Goal: Information Seeking & Learning: Learn about a topic

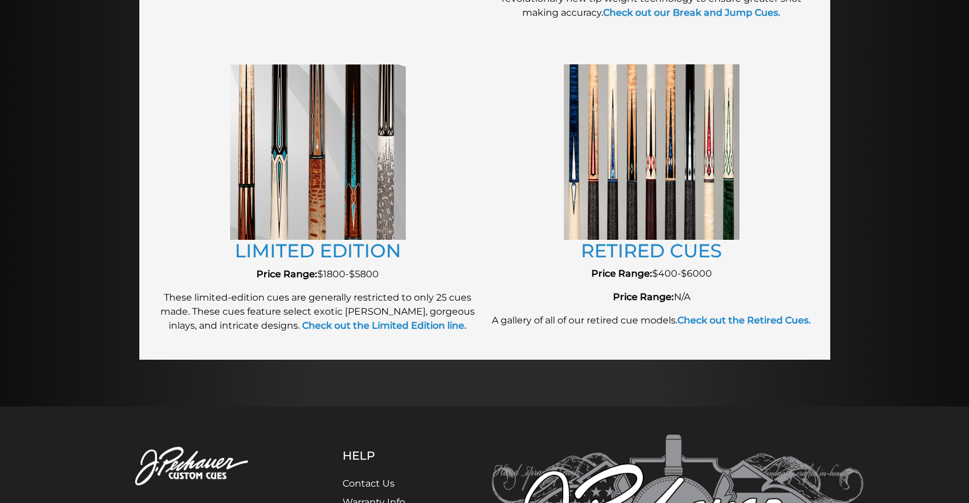
scroll to position [1278, 0]
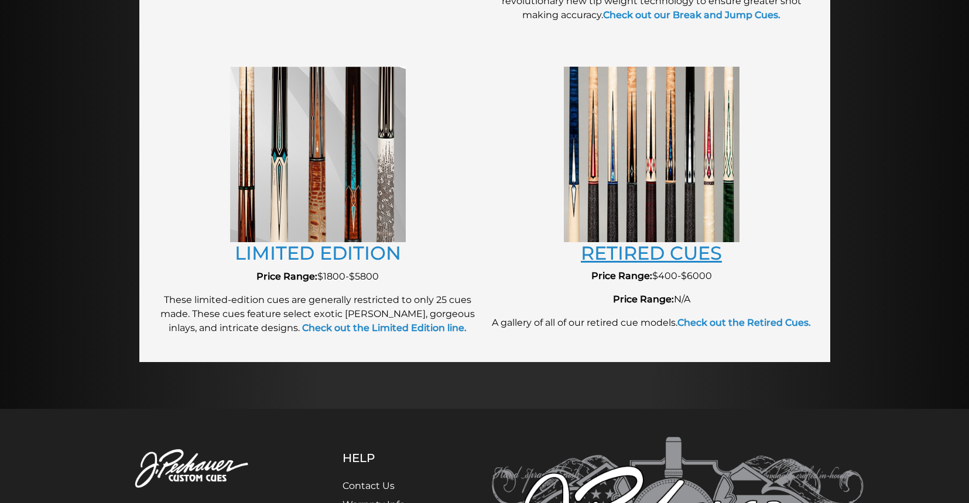
click at [630, 257] on link "RETIRED CUES" at bounding box center [651, 253] width 141 height 23
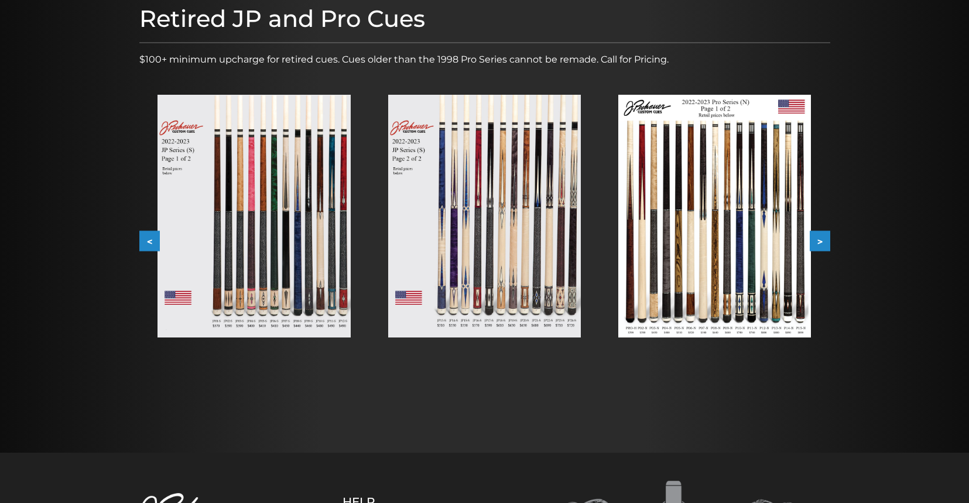
scroll to position [158, 0]
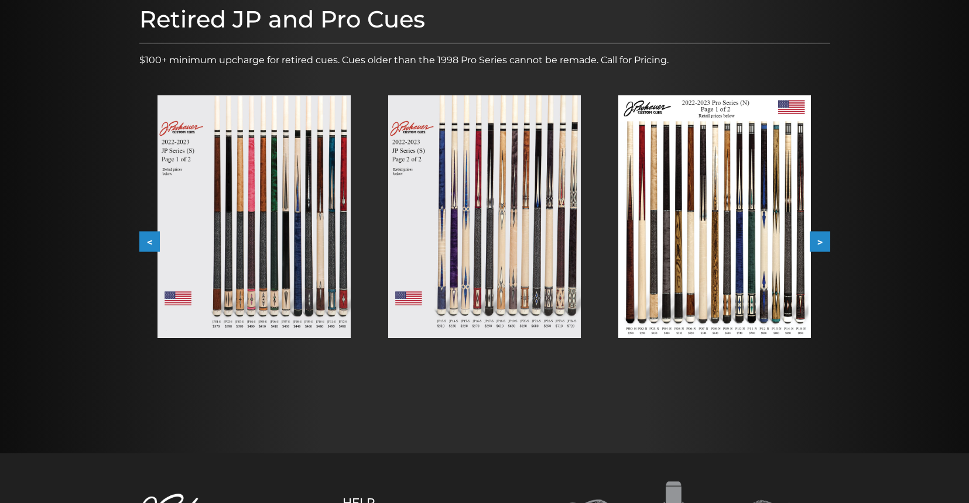
click at [148, 237] on button "<" at bounding box center [149, 242] width 20 height 20
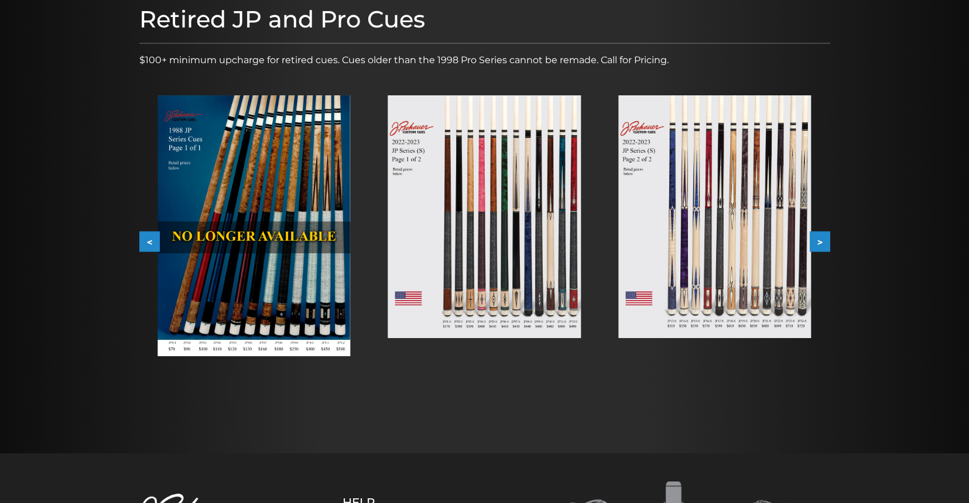
click at [148, 237] on button "<" at bounding box center [149, 242] width 20 height 20
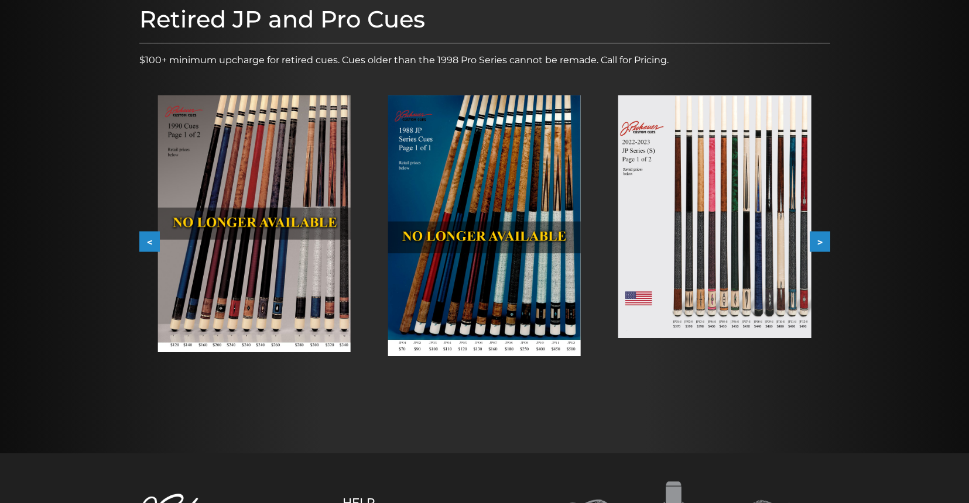
click at [148, 237] on button "<" at bounding box center [149, 242] width 20 height 20
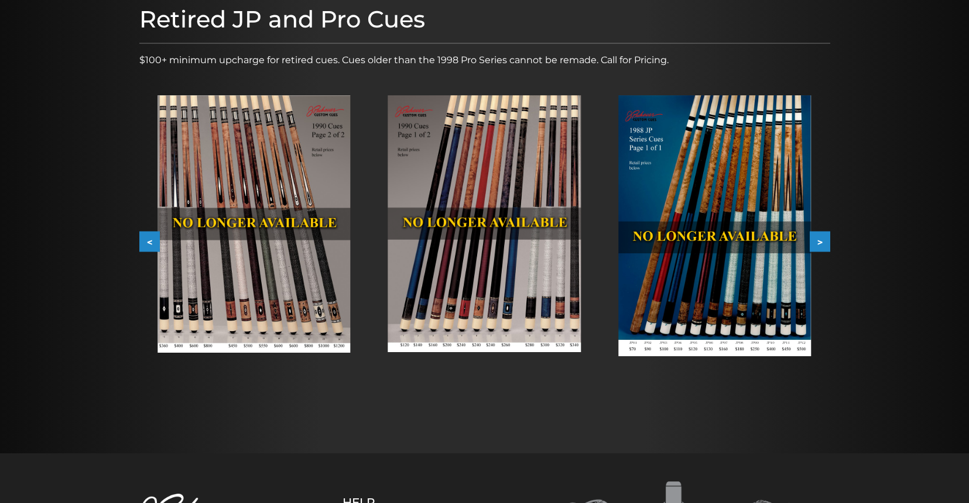
click at [148, 237] on button "<" at bounding box center [149, 242] width 20 height 20
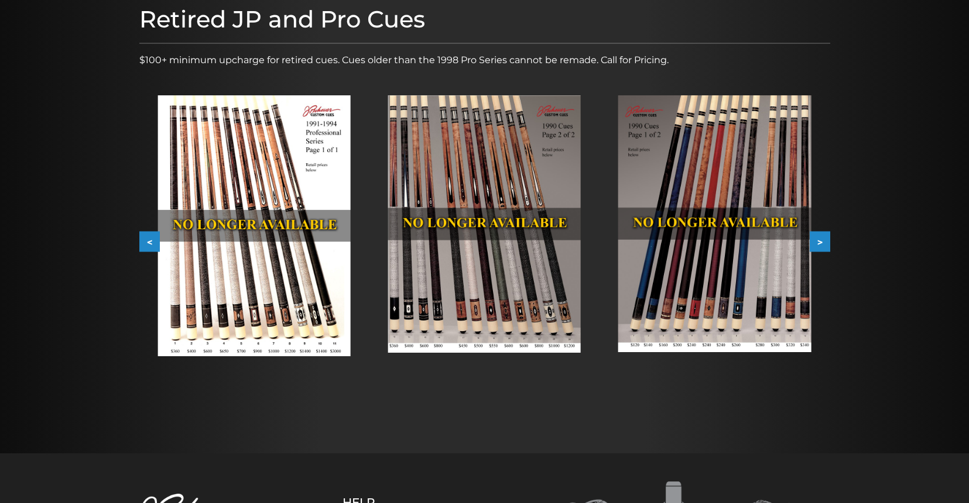
click at [148, 237] on button "<" at bounding box center [149, 242] width 20 height 20
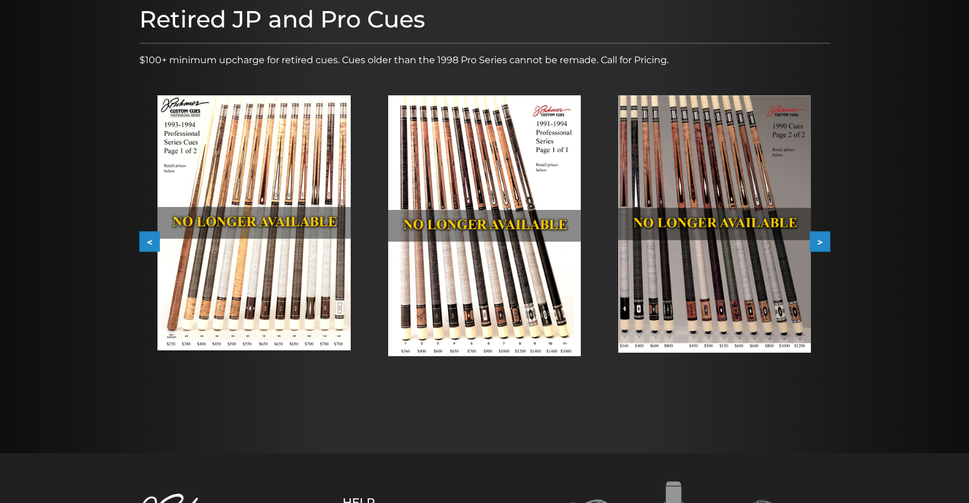
click at [148, 237] on button "<" at bounding box center [149, 242] width 20 height 20
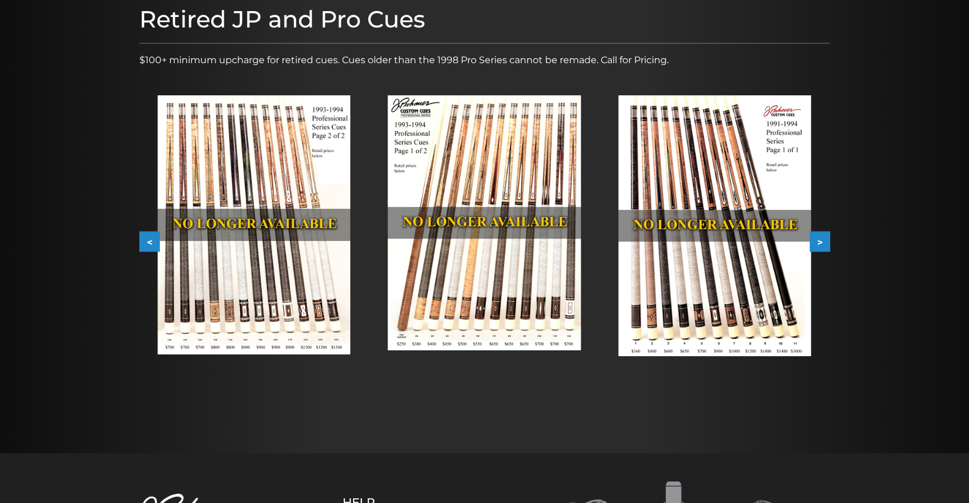
click at [447, 291] on img at bounding box center [484, 222] width 193 height 255
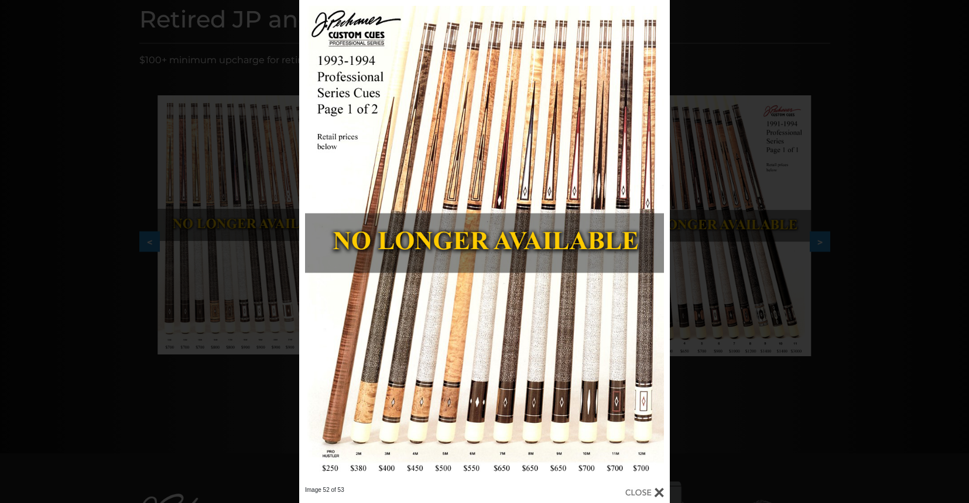
click at [234, 54] on div "Image 52 of 53" at bounding box center [484, 251] width 969 height 503
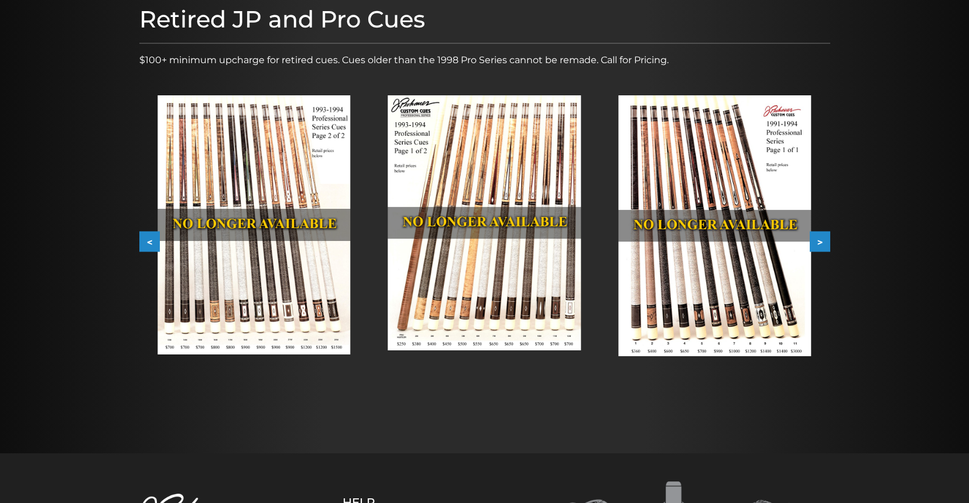
click at [147, 241] on button "<" at bounding box center [149, 242] width 20 height 20
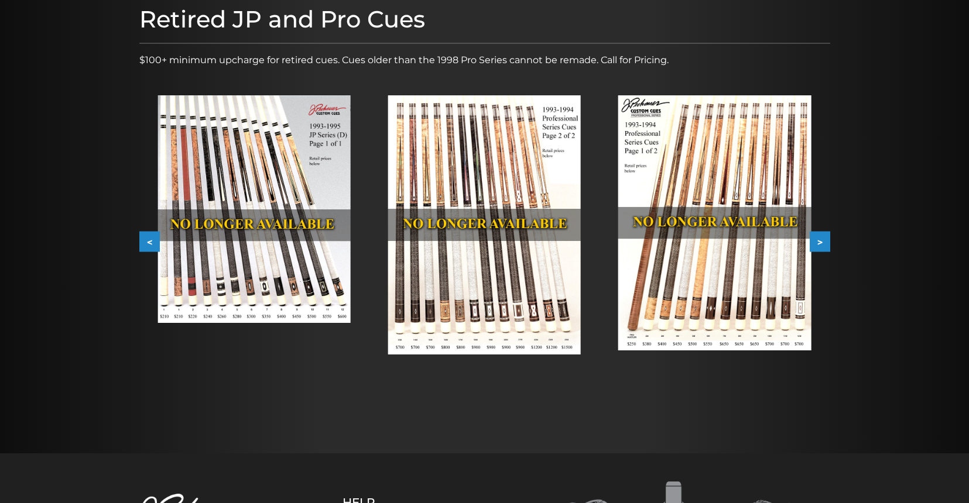
click at [147, 241] on button "<" at bounding box center [149, 242] width 20 height 20
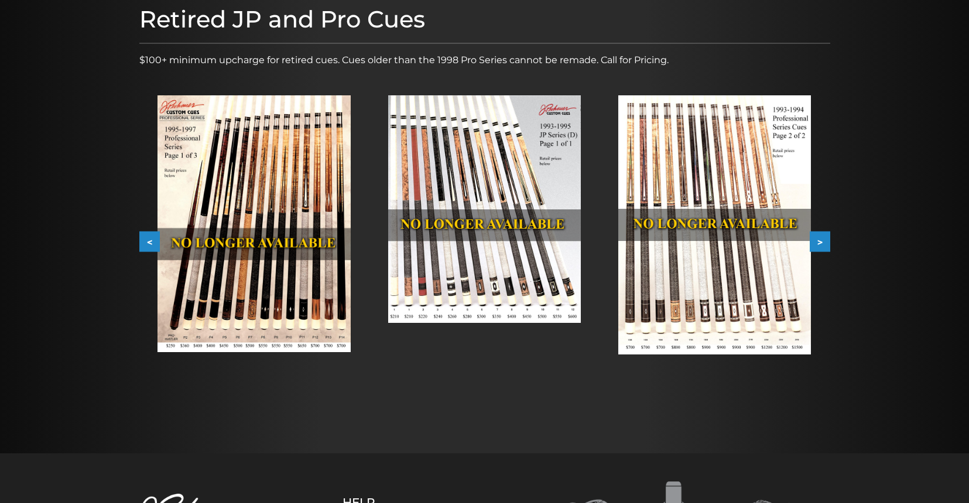
click at [257, 215] on img at bounding box center [253, 223] width 193 height 257
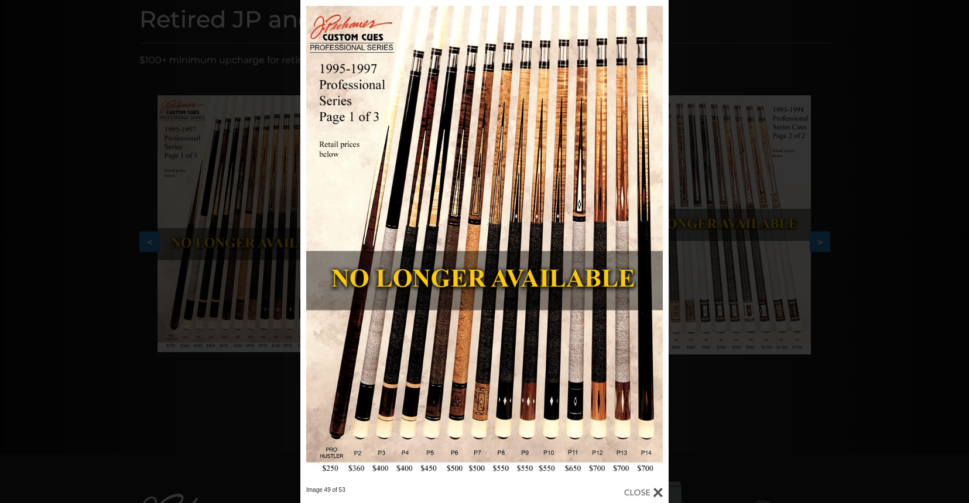
click at [122, 182] on div "Image 49 of 53" at bounding box center [484, 251] width 969 height 503
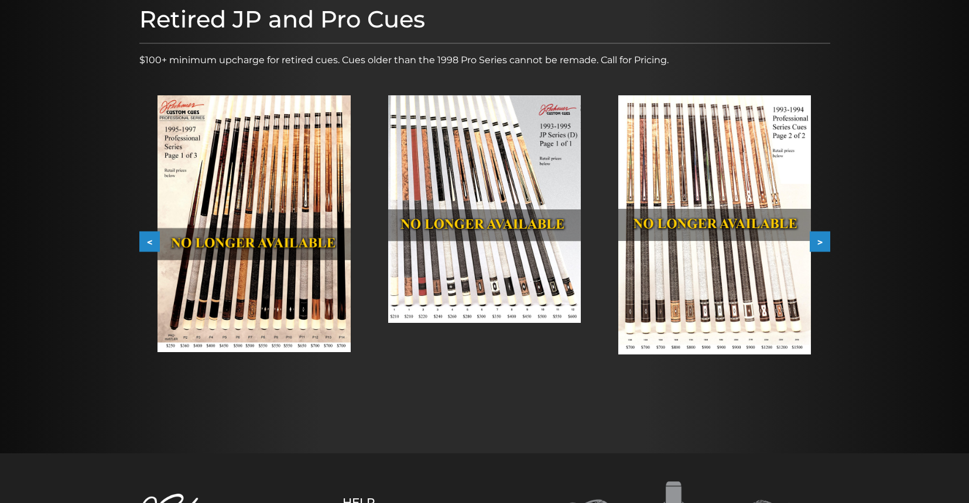
click at [150, 252] on button "<" at bounding box center [149, 242] width 20 height 20
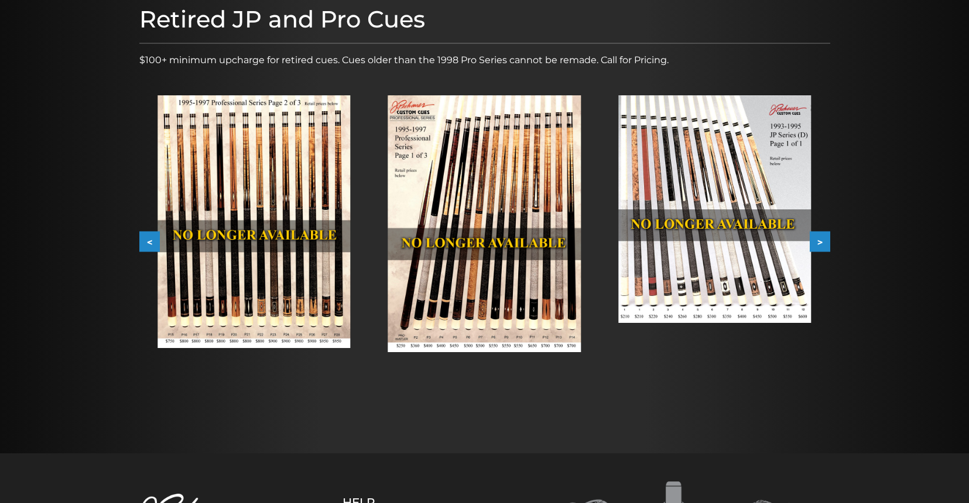
click at [147, 244] on button "<" at bounding box center [149, 242] width 20 height 20
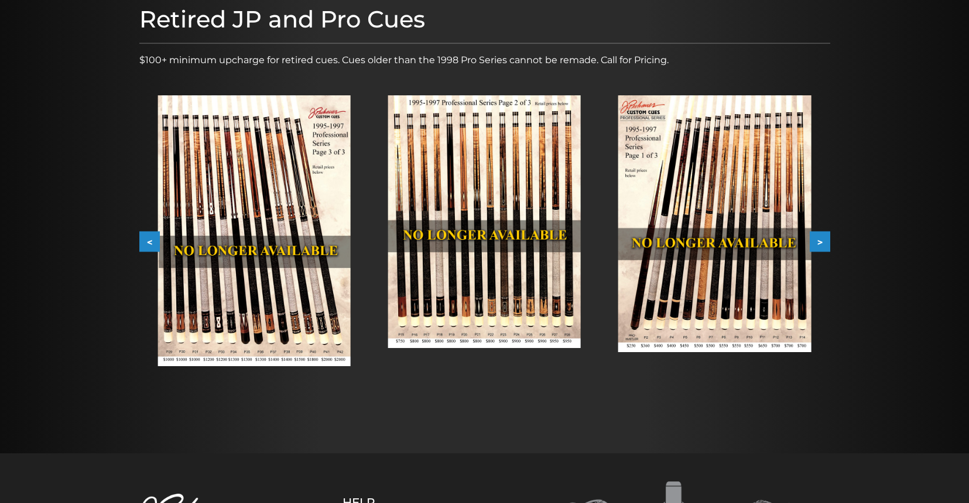
click at [147, 244] on button "<" at bounding box center [149, 242] width 20 height 20
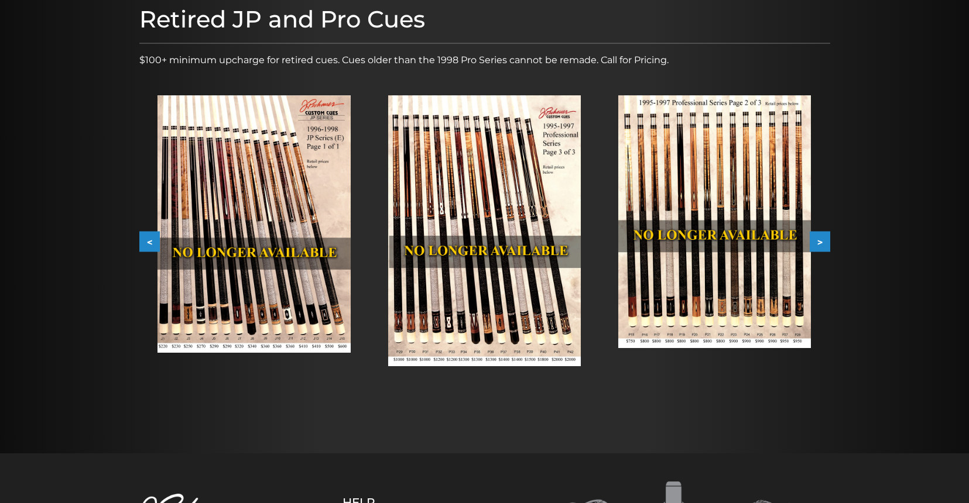
click at [147, 244] on button "<" at bounding box center [149, 242] width 20 height 20
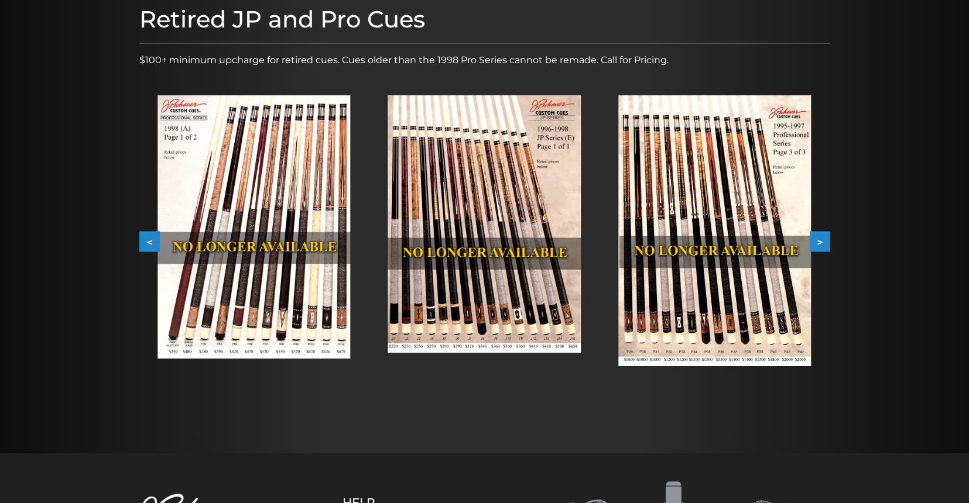
click at [147, 244] on button "<" at bounding box center [149, 242] width 20 height 20
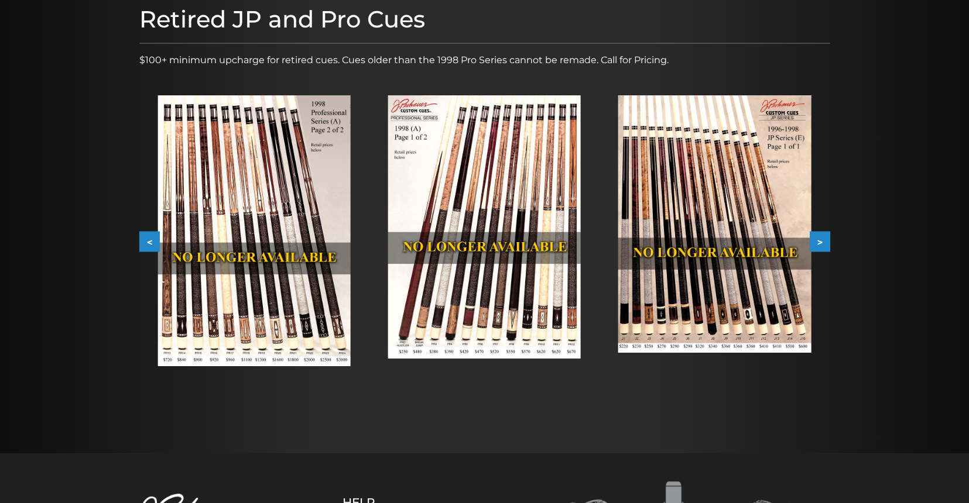
click at [147, 244] on button "<" at bounding box center [149, 242] width 20 height 20
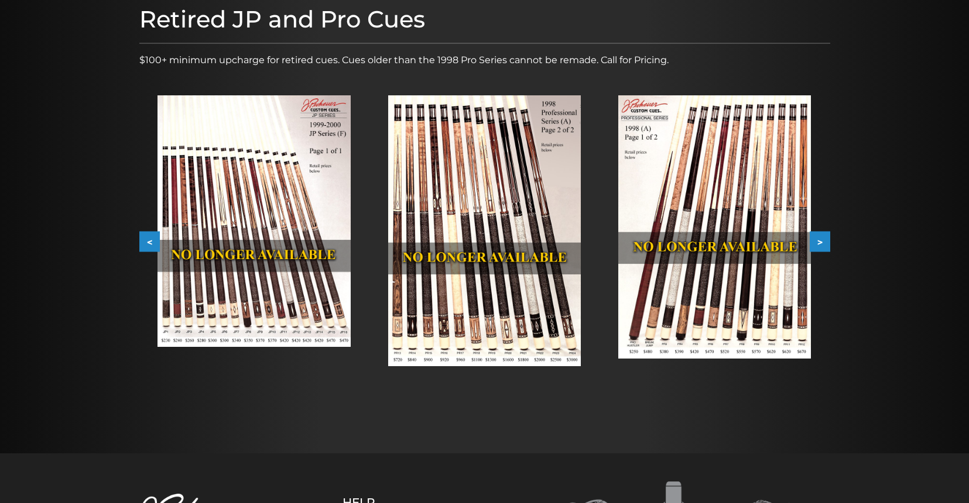
click at [147, 244] on button "<" at bounding box center [149, 242] width 20 height 20
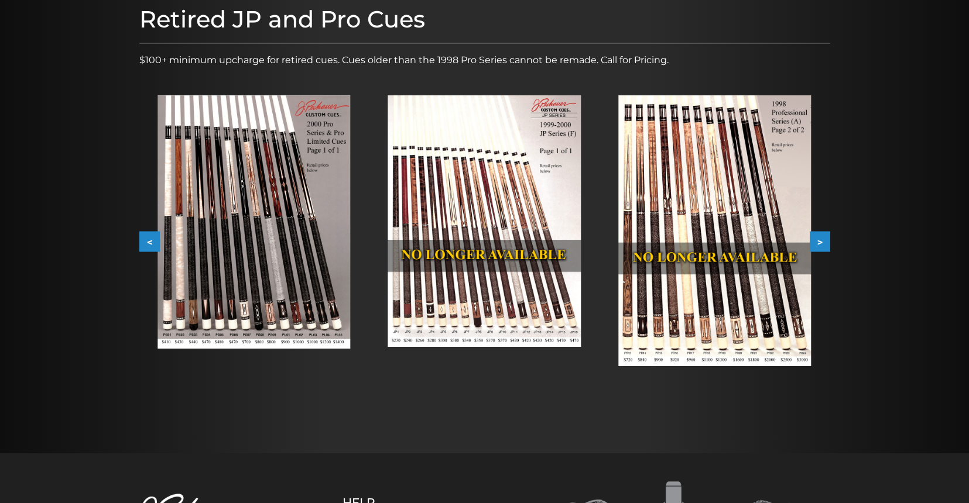
click at [147, 244] on button "<" at bounding box center [149, 242] width 20 height 20
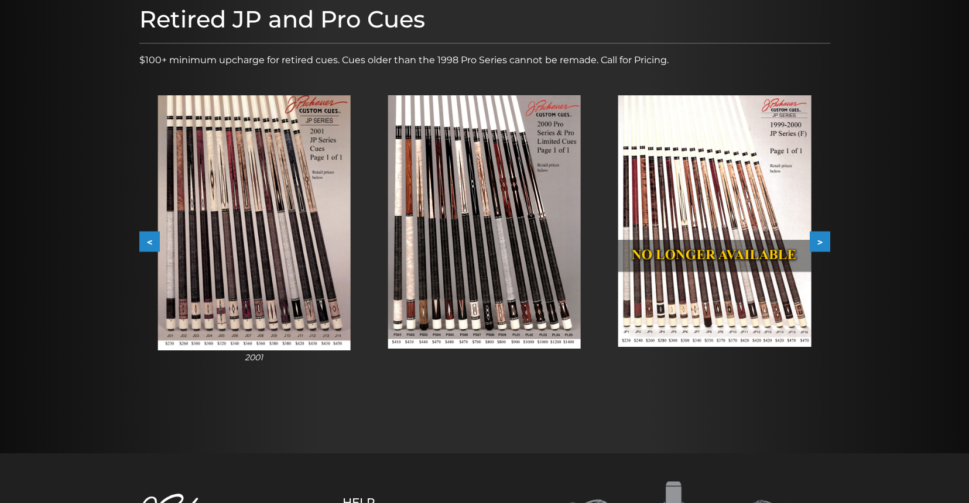
click at [147, 244] on button "<" at bounding box center [149, 242] width 20 height 20
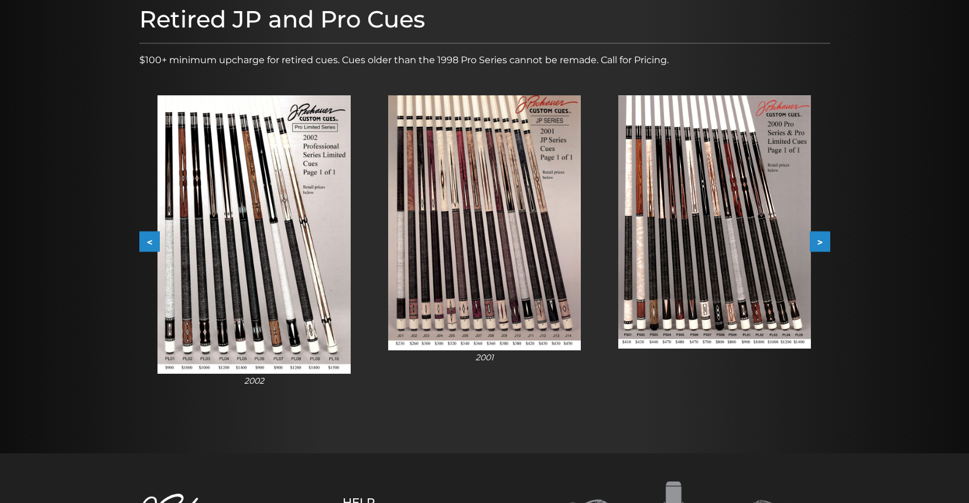
click at [147, 244] on button "<" at bounding box center [149, 242] width 20 height 20
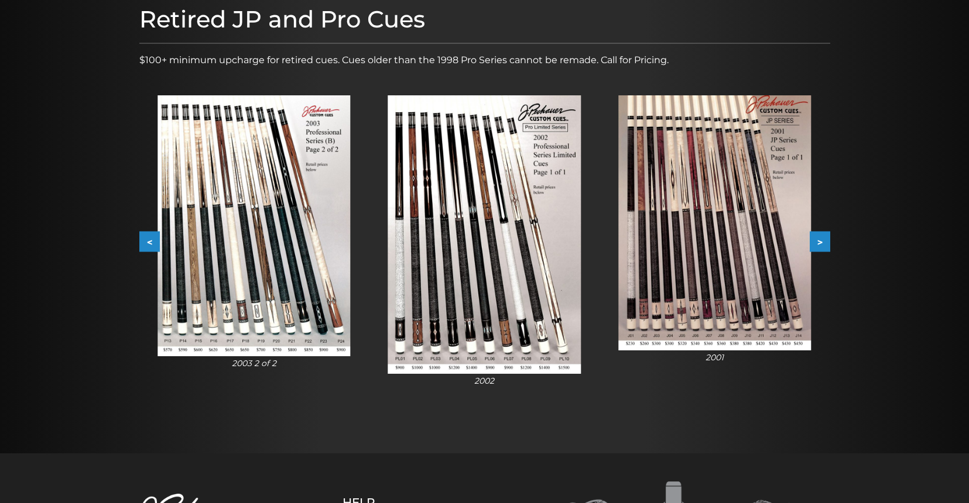
click at [147, 244] on button "<" at bounding box center [149, 242] width 20 height 20
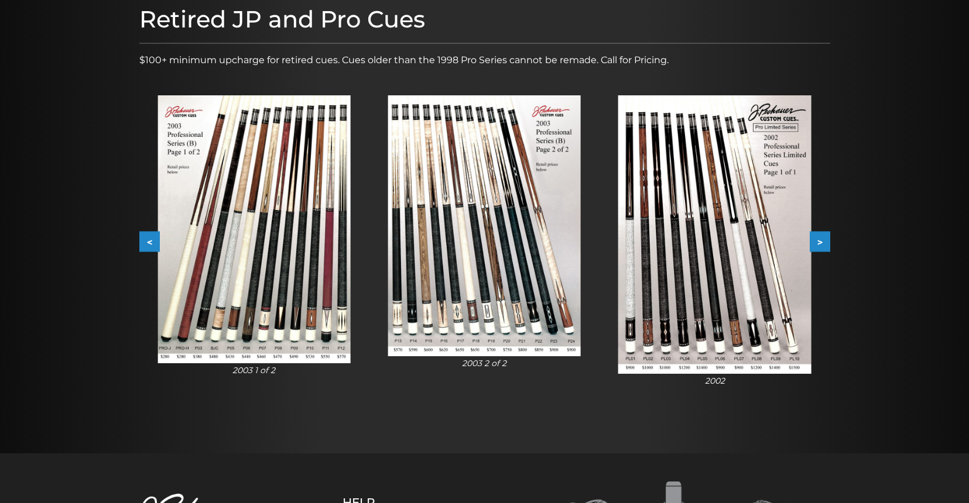
click at [147, 244] on button "<" at bounding box center [149, 242] width 20 height 20
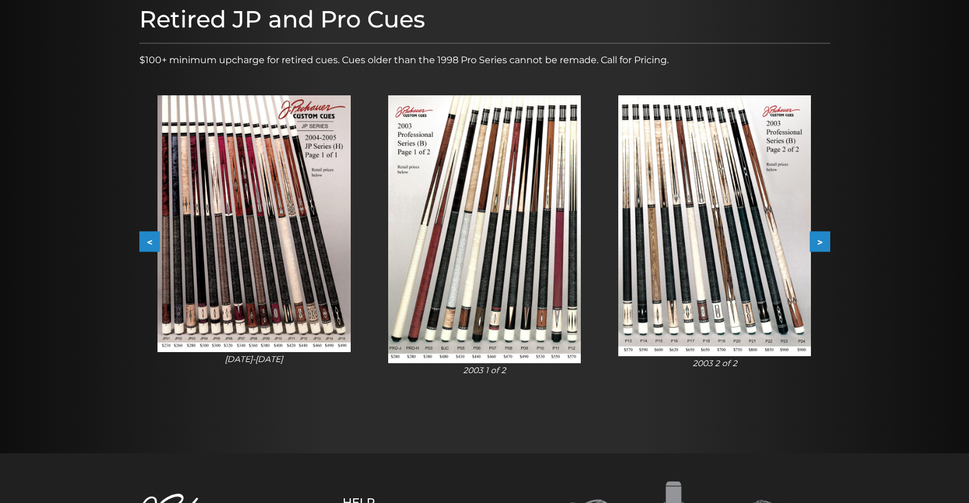
click at [147, 244] on button "<" at bounding box center [149, 242] width 20 height 20
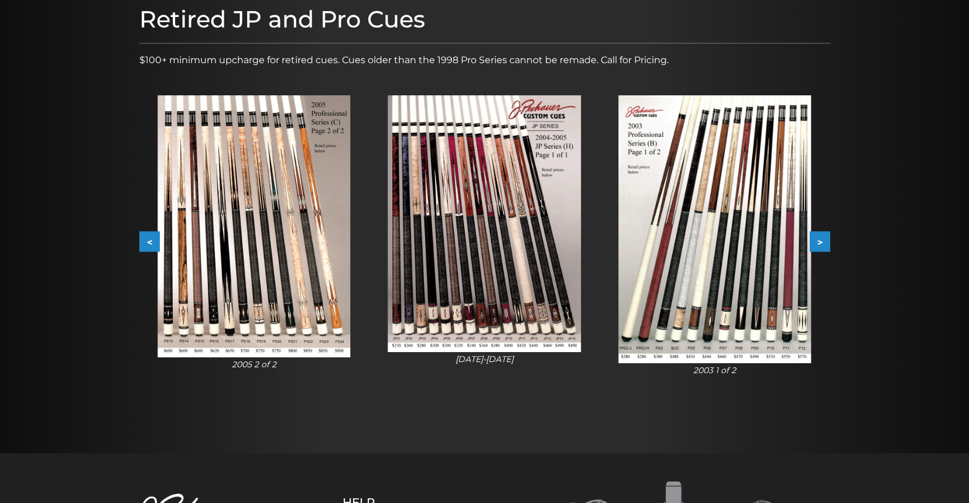
click at [147, 244] on button "<" at bounding box center [149, 242] width 20 height 20
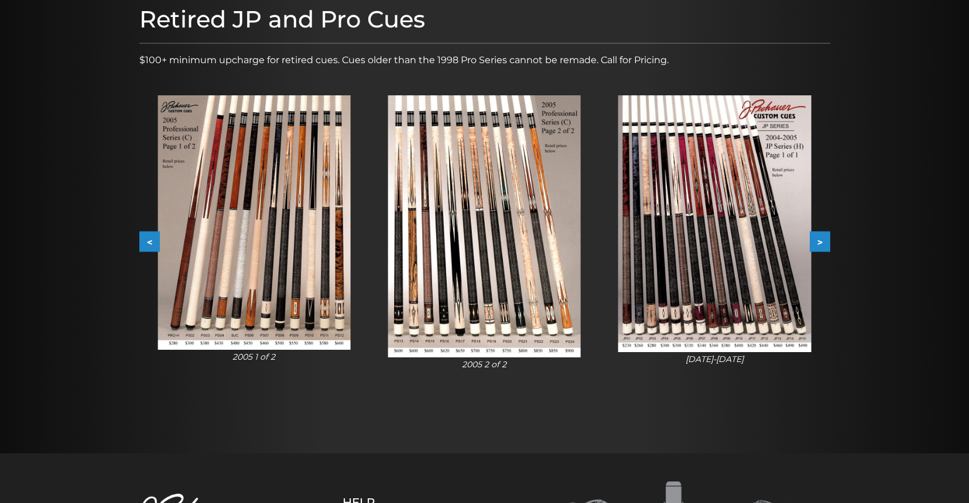
click at [147, 244] on button "<" at bounding box center [149, 242] width 20 height 20
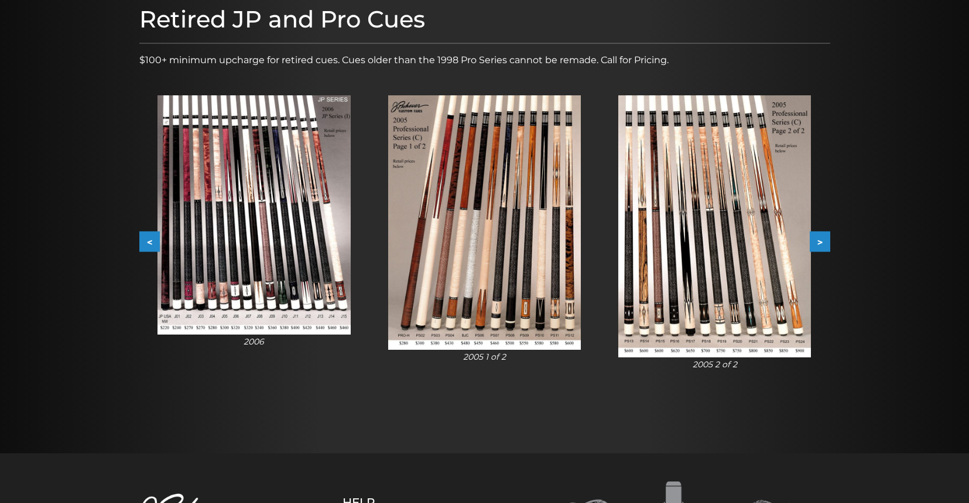
click at [147, 244] on button "<" at bounding box center [149, 242] width 20 height 20
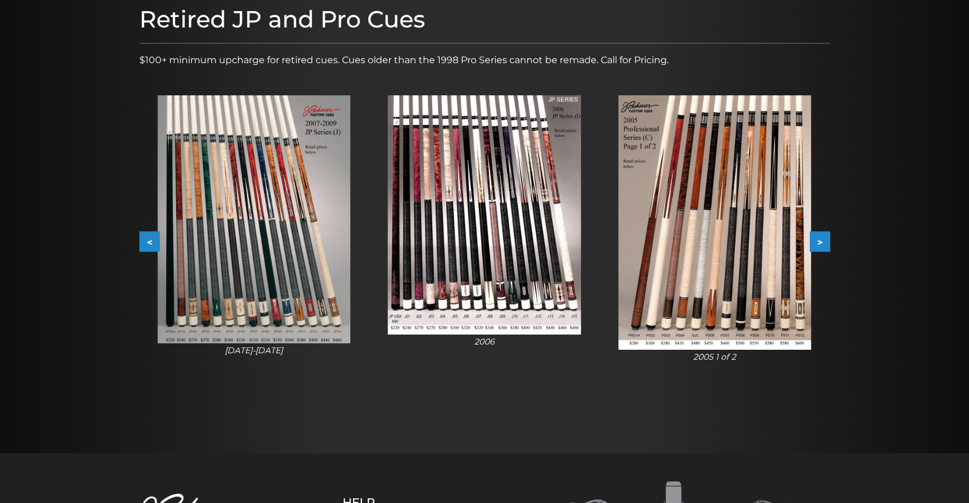
click at [147, 244] on button "<" at bounding box center [149, 242] width 20 height 20
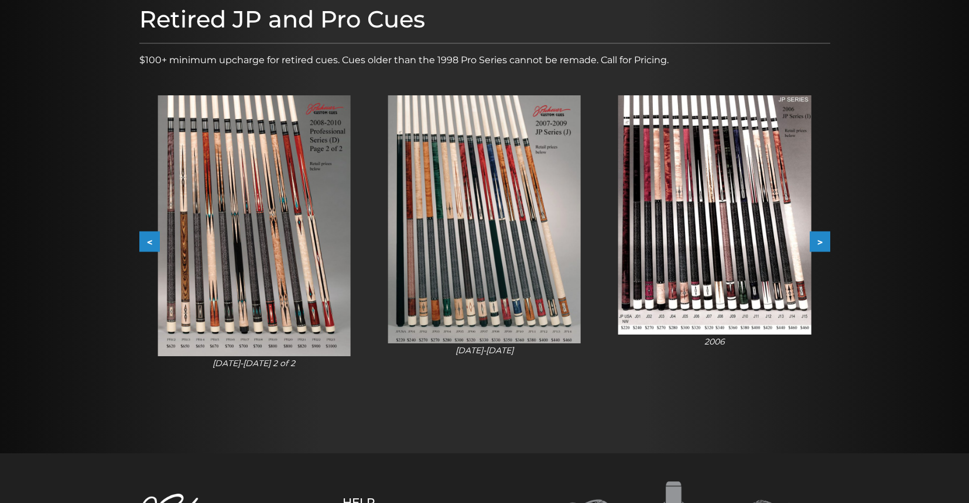
click at [147, 244] on button "<" at bounding box center [149, 242] width 20 height 20
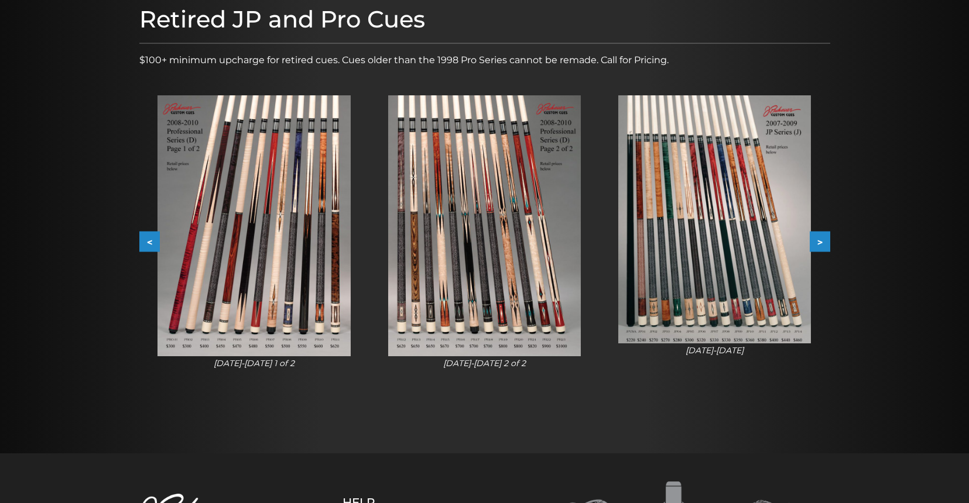
click at [147, 244] on button "<" at bounding box center [149, 242] width 20 height 20
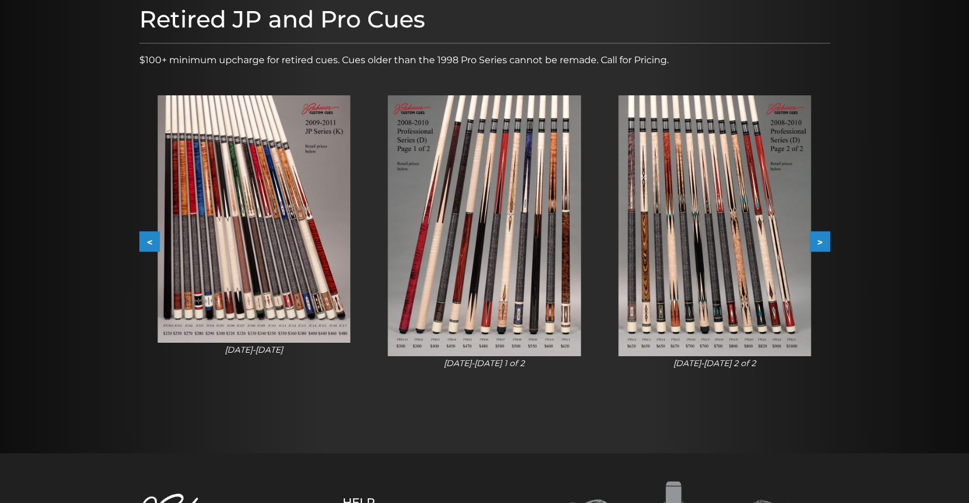
click at [147, 244] on button "<" at bounding box center [149, 242] width 20 height 20
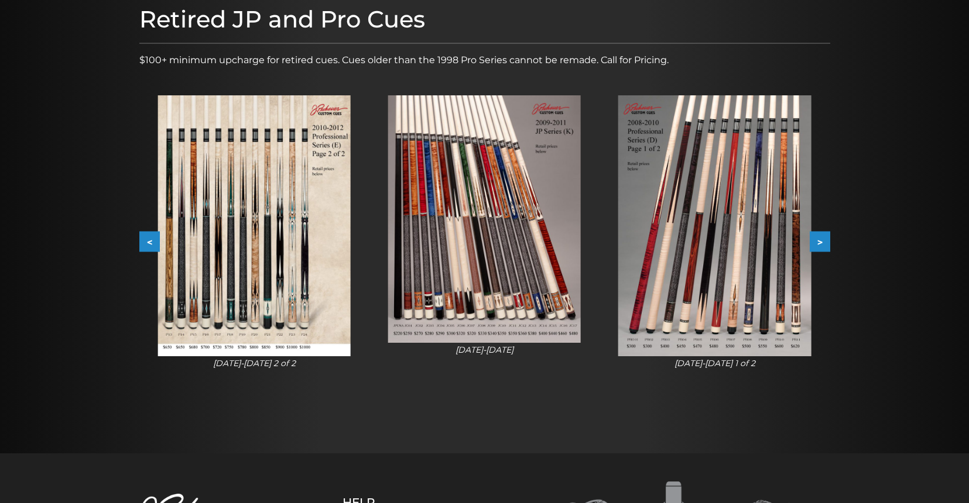
click at [147, 244] on button "<" at bounding box center [149, 242] width 20 height 20
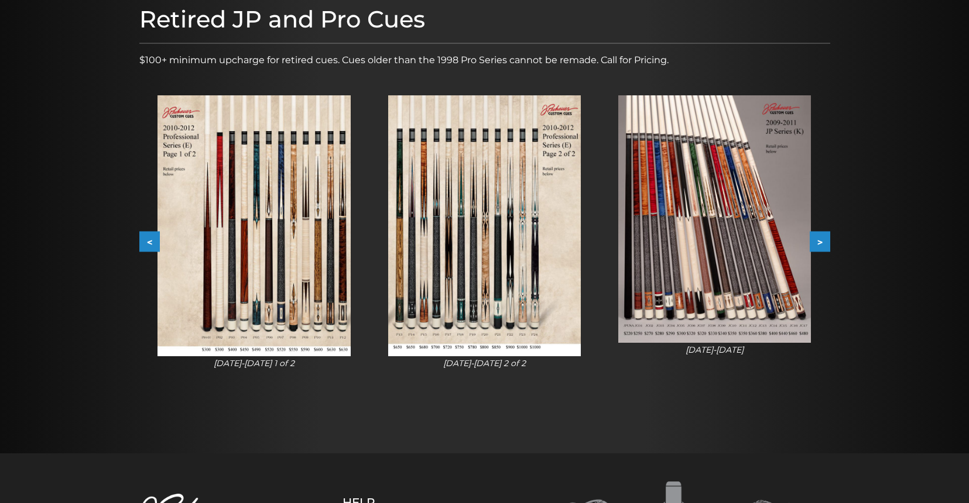
click at [147, 244] on button "<" at bounding box center [149, 242] width 20 height 20
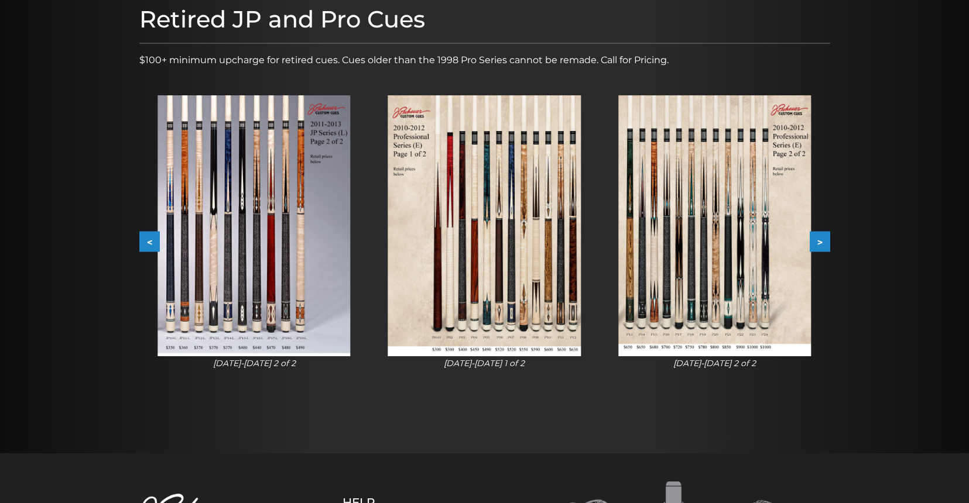
click at [147, 244] on button "<" at bounding box center [149, 242] width 20 height 20
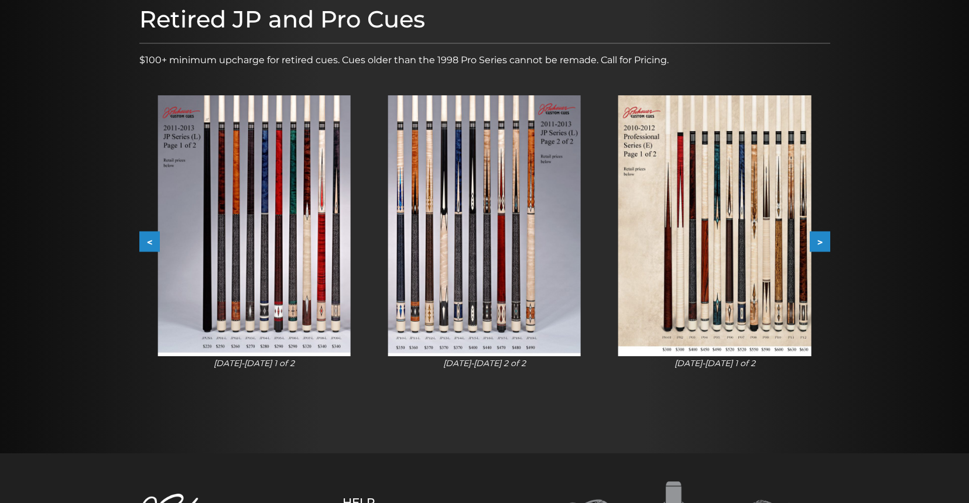
click at [147, 244] on button "<" at bounding box center [149, 242] width 20 height 20
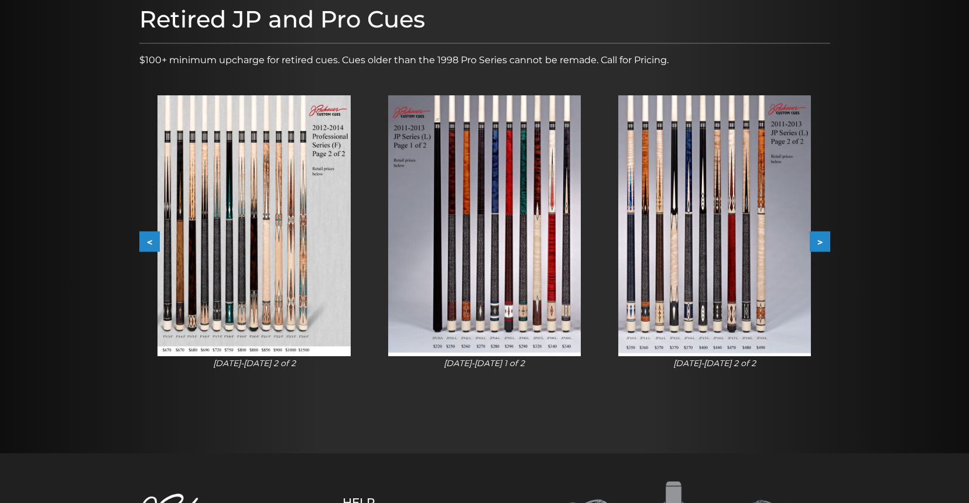
click at [147, 244] on button "<" at bounding box center [149, 242] width 20 height 20
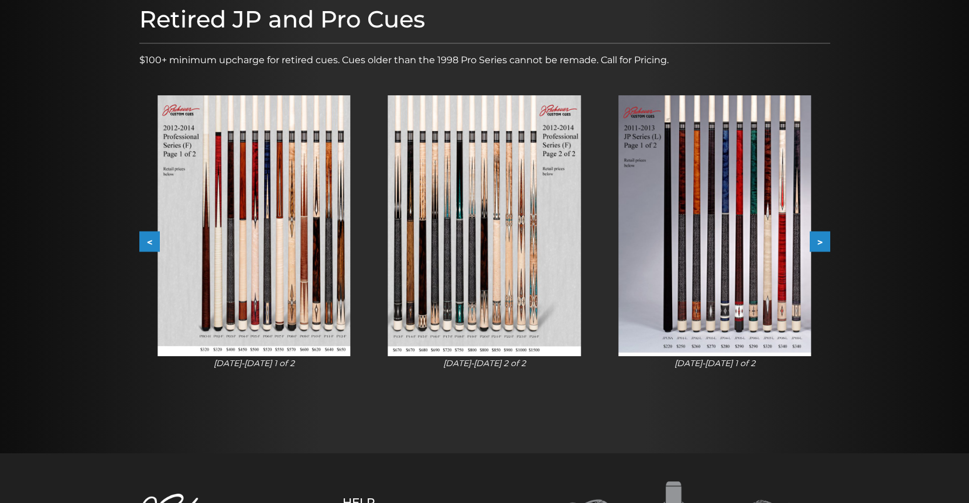
click at [147, 244] on button "<" at bounding box center [149, 242] width 20 height 20
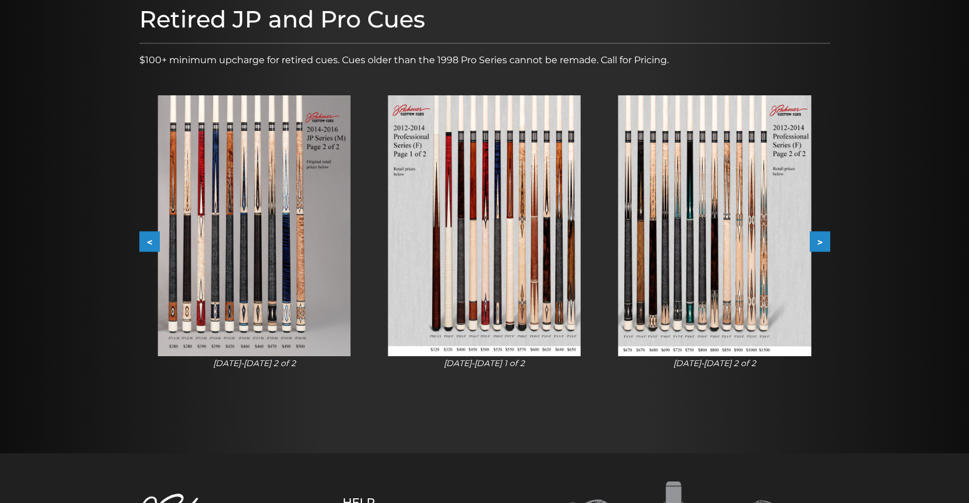
click at [147, 244] on button "<" at bounding box center [149, 242] width 20 height 20
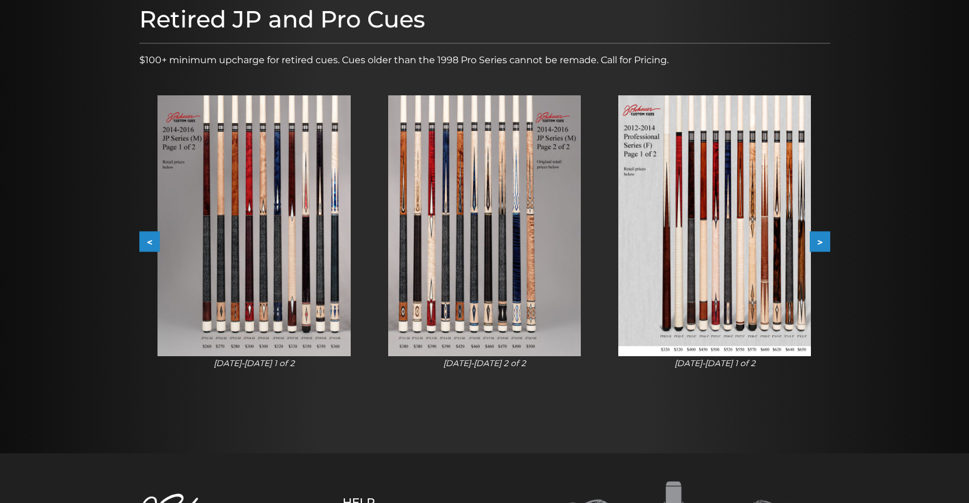
click at [147, 244] on button "<" at bounding box center [149, 242] width 20 height 20
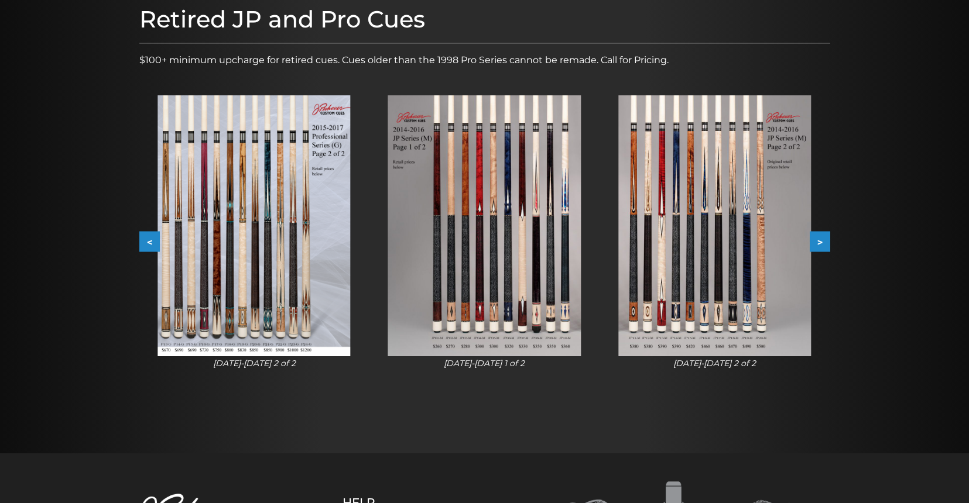
click at [147, 244] on button "<" at bounding box center [149, 242] width 20 height 20
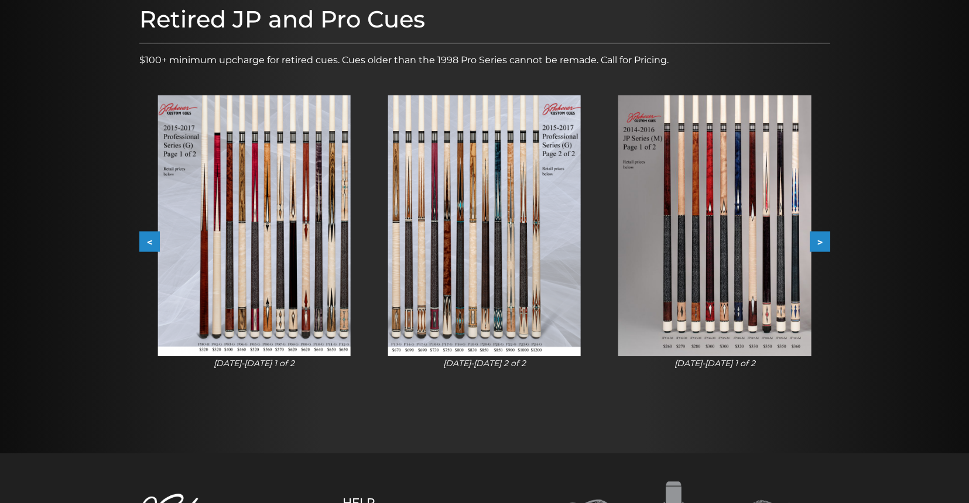
click at [147, 244] on button "<" at bounding box center [149, 242] width 20 height 20
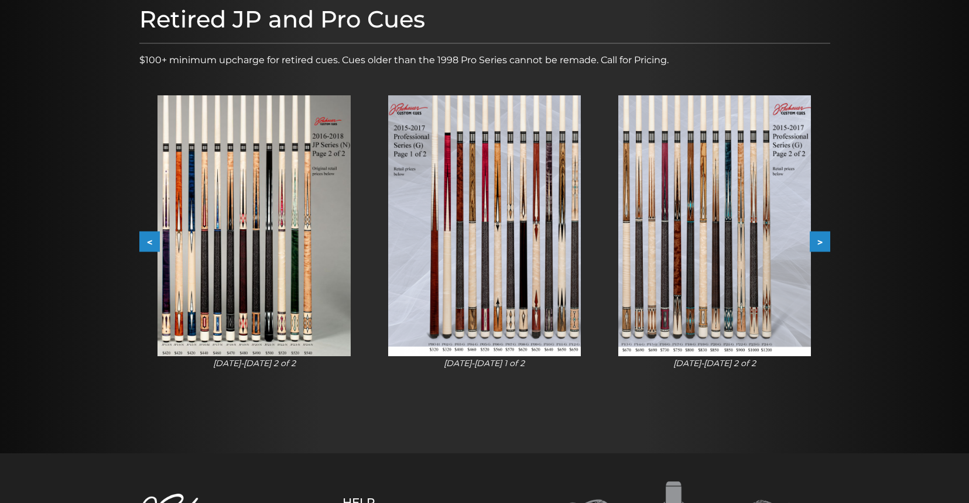
click at [147, 244] on button "<" at bounding box center [149, 242] width 20 height 20
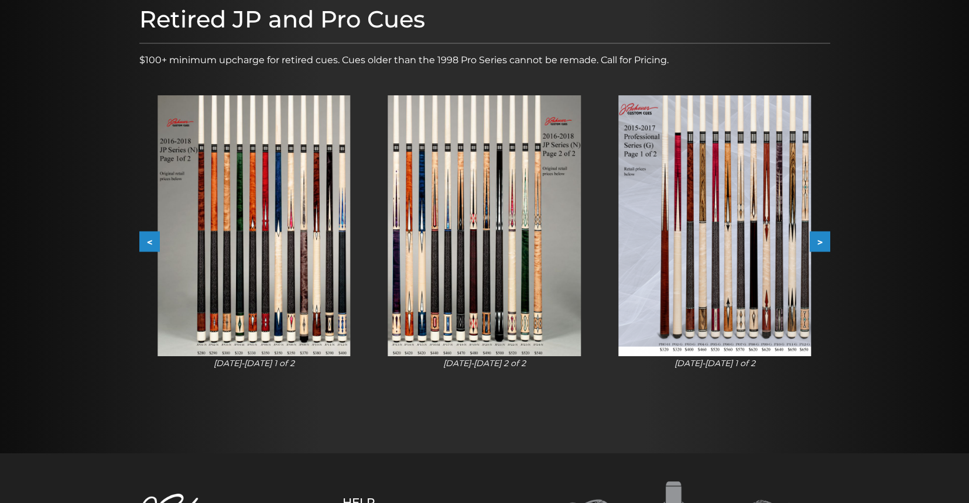
click at [147, 244] on button "<" at bounding box center [149, 242] width 20 height 20
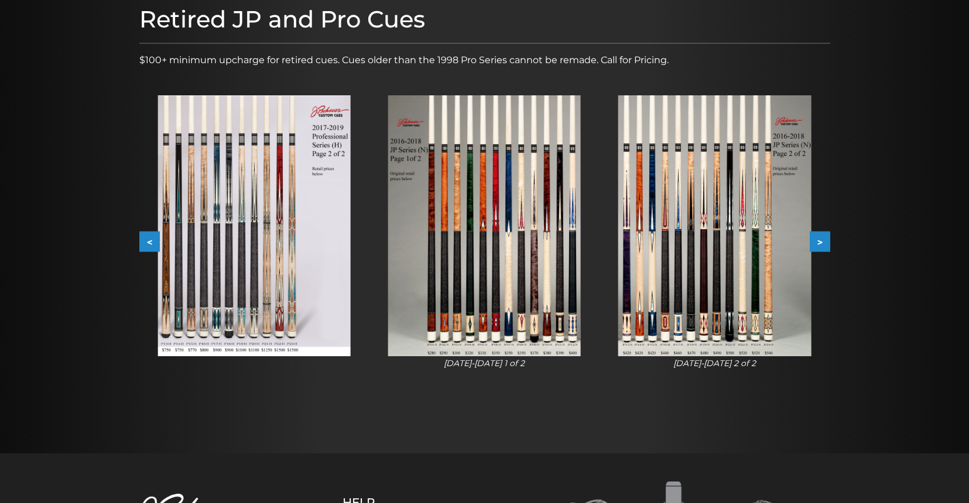
click at [147, 244] on button "<" at bounding box center [149, 242] width 20 height 20
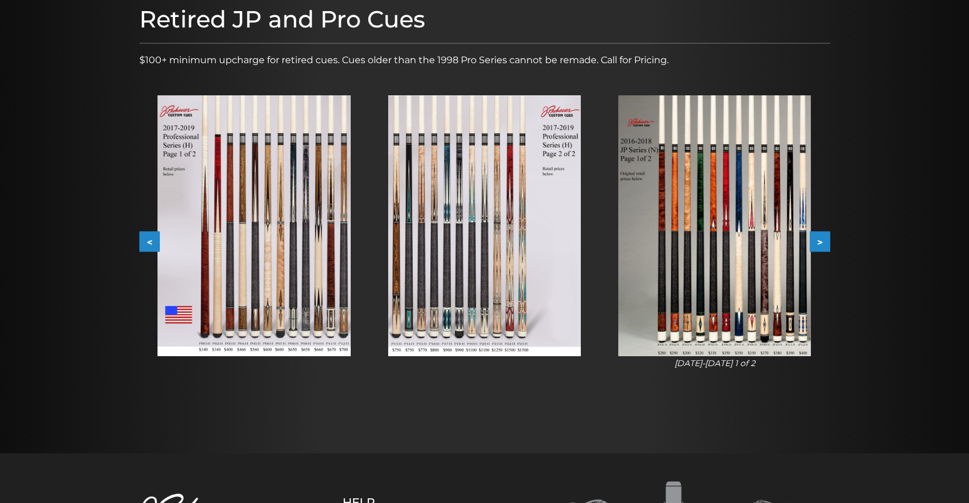
click at [147, 244] on button "<" at bounding box center [149, 242] width 20 height 20
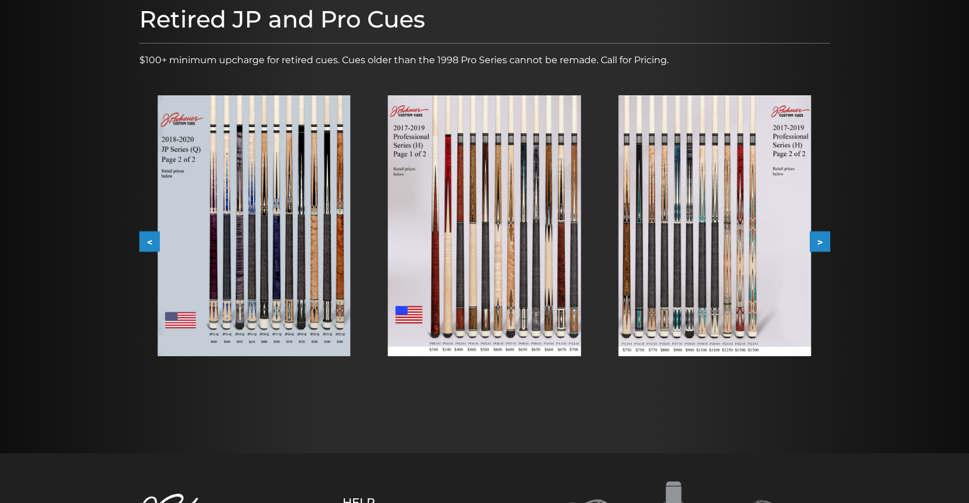
click at [147, 244] on button "<" at bounding box center [149, 242] width 20 height 20
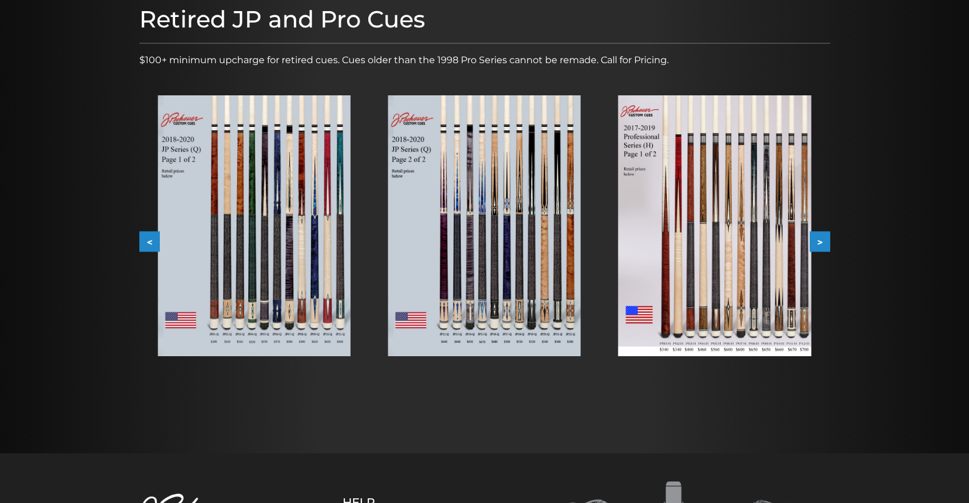
click at [147, 244] on button "<" at bounding box center [149, 242] width 20 height 20
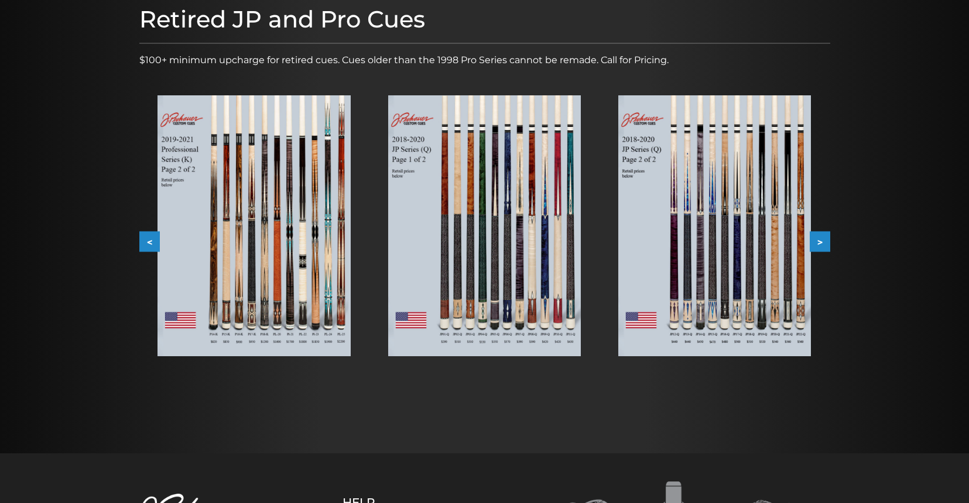
click at [147, 244] on button "<" at bounding box center [149, 242] width 20 height 20
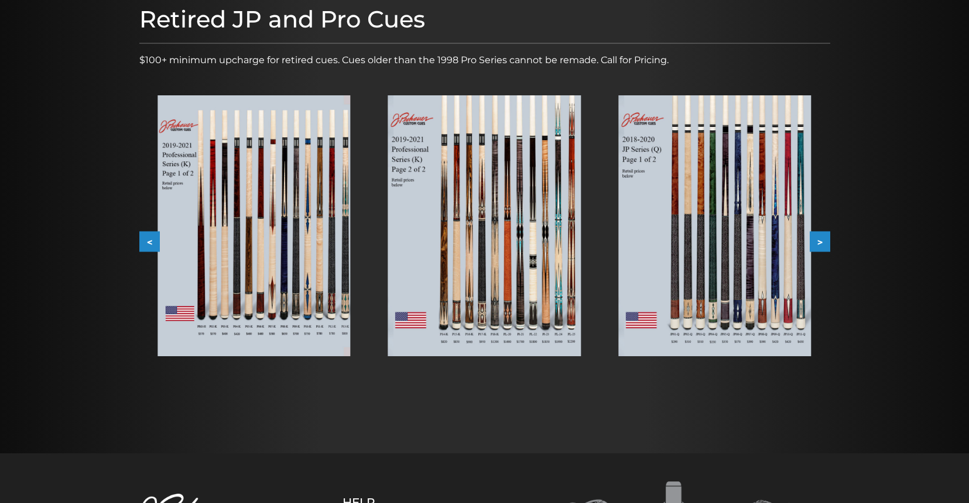
click at [147, 244] on button "<" at bounding box center [149, 242] width 20 height 20
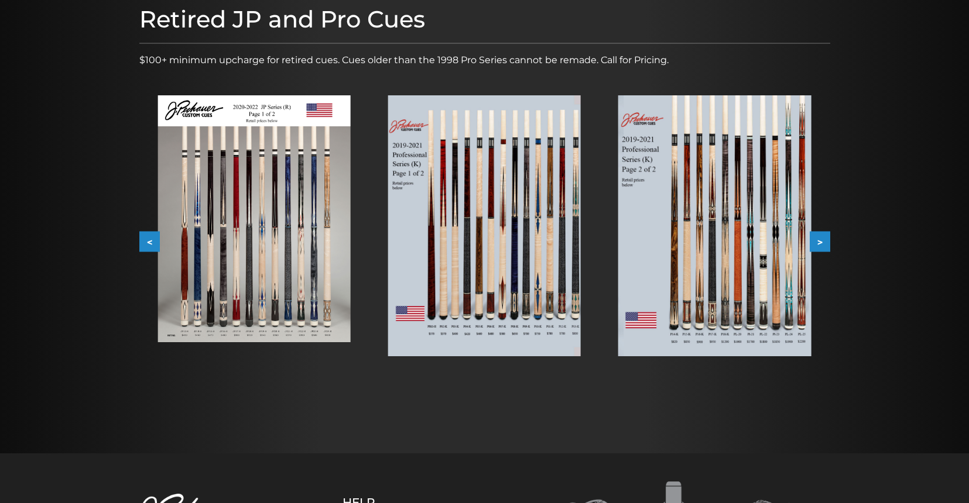
click at [147, 244] on button "<" at bounding box center [149, 242] width 20 height 20
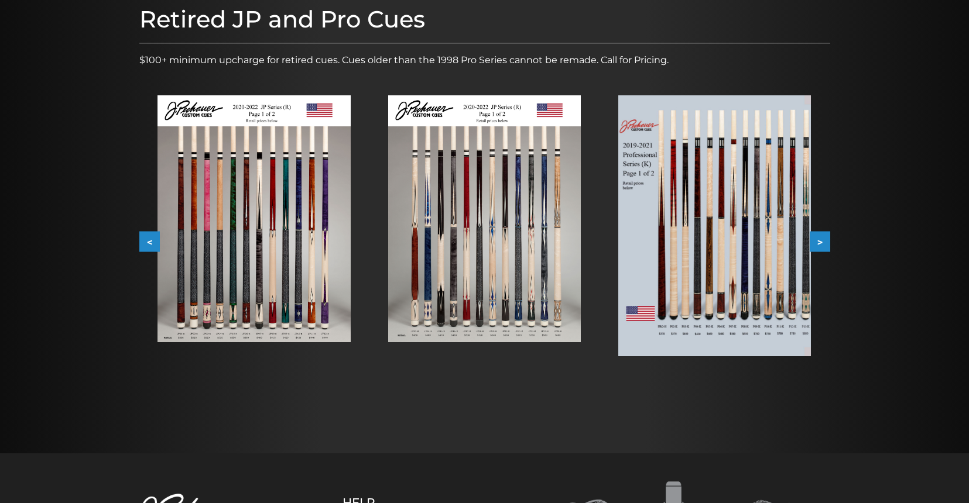
click at [147, 244] on button "<" at bounding box center [149, 242] width 20 height 20
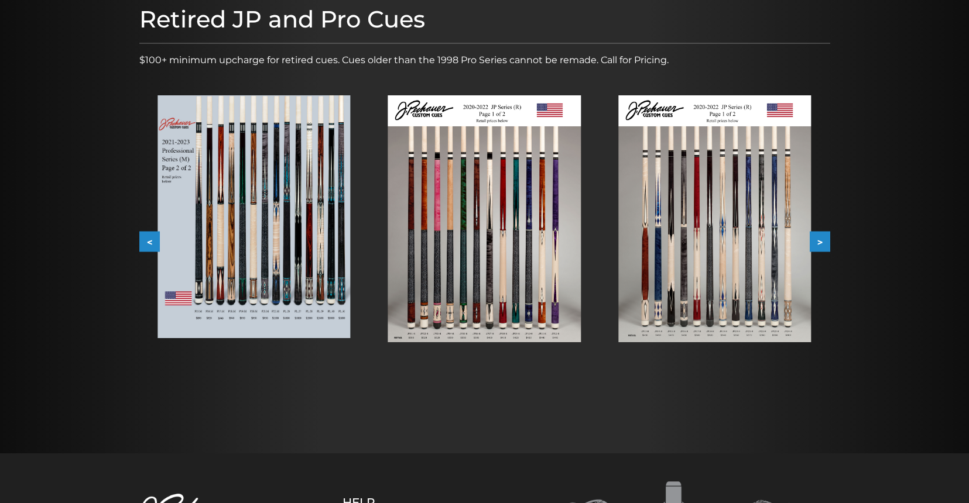
click at [147, 244] on button "<" at bounding box center [149, 242] width 20 height 20
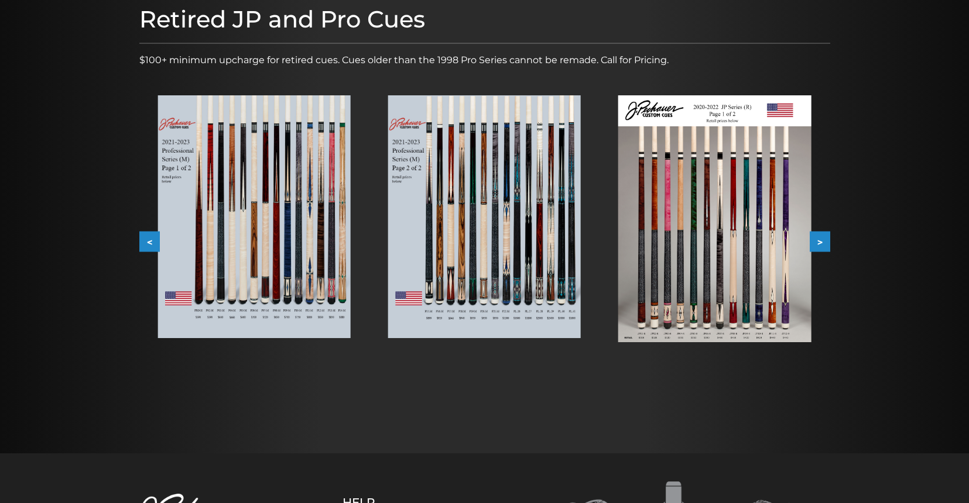
click at [147, 244] on button "<" at bounding box center [149, 242] width 20 height 20
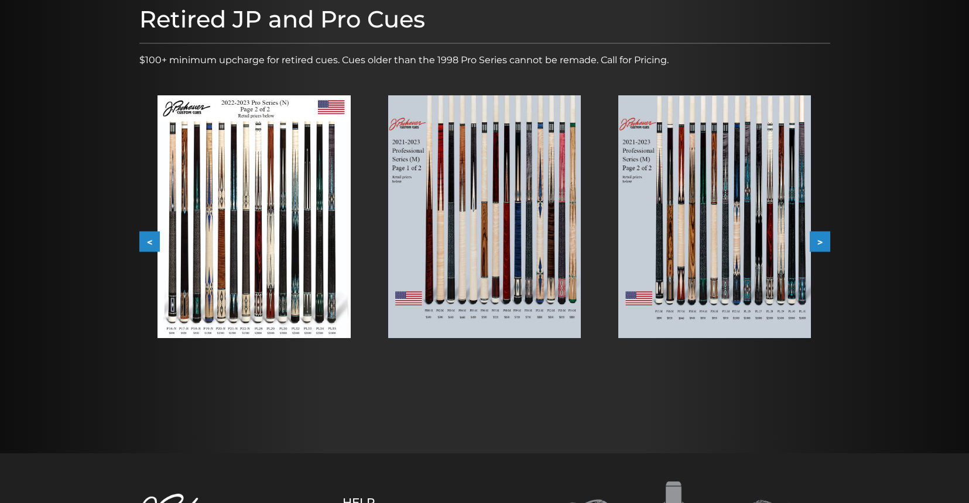
click at [147, 244] on button "<" at bounding box center [149, 242] width 20 height 20
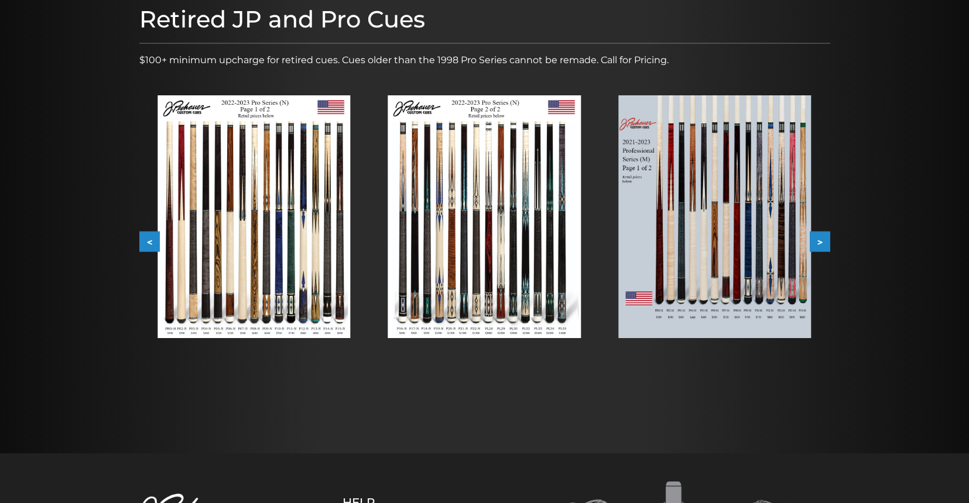
click at [147, 244] on button "<" at bounding box center [149, 242] width 20 height 20
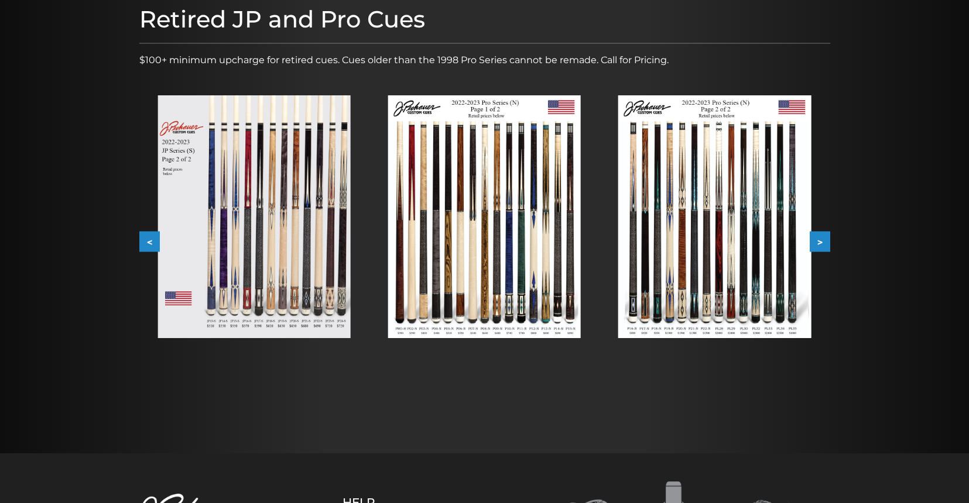
click at [147, 244] on button "<" at bounding box center [149, 242] width 20 height 20
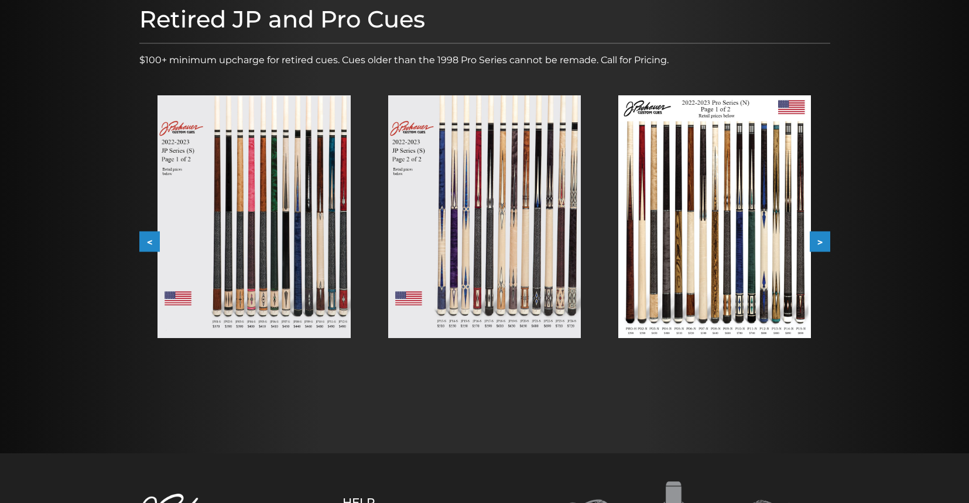
click at [147, 244] on button "<" at bounding box center [149, 242] width 20 height 20
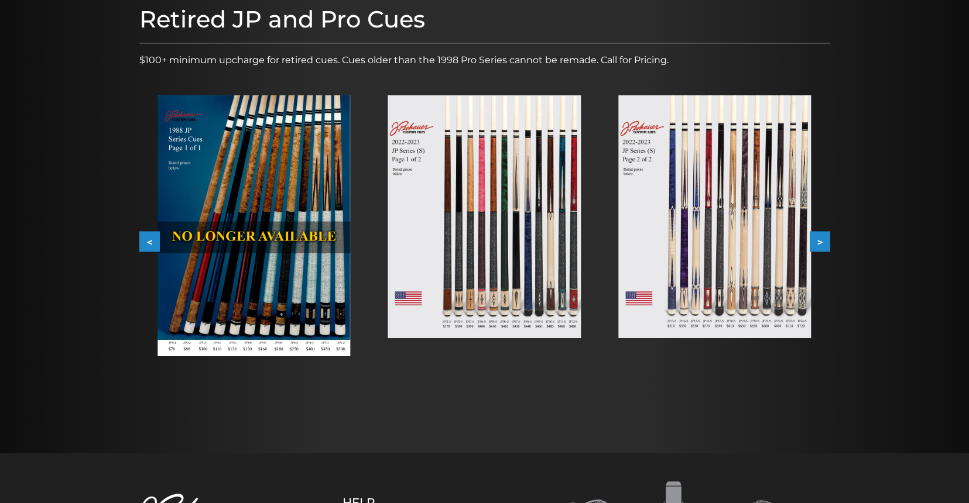
click at [147, 244] on button "<" at bounding box center [149, 242] width 20 height 20
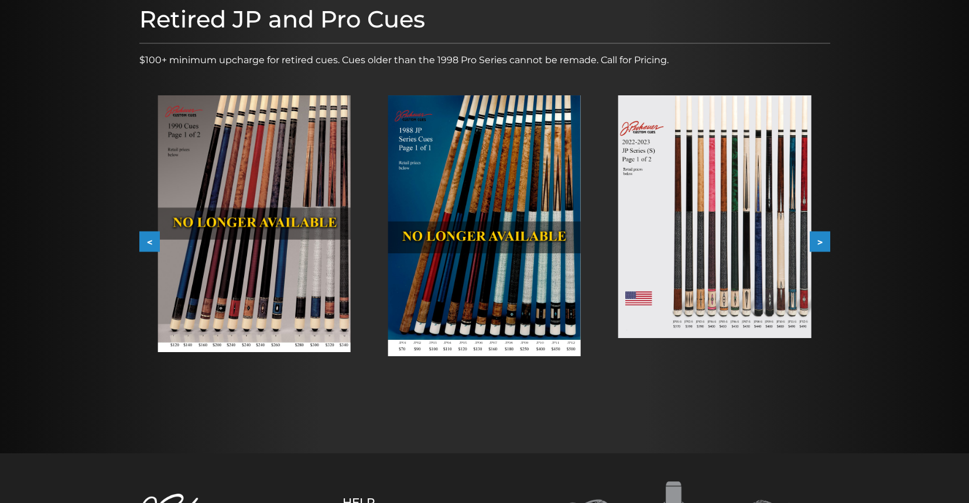
click at [147, 244] on button "<" at bounding box center [149, 242] width 20 height 20
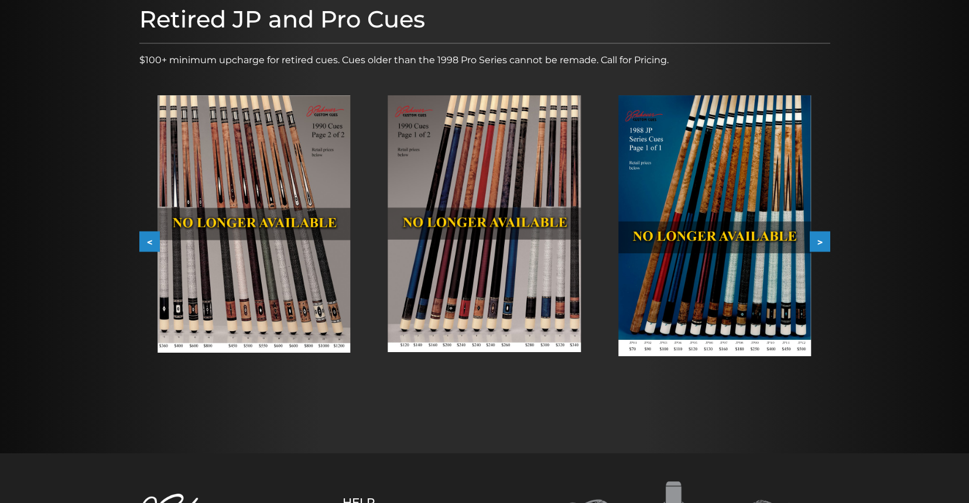
click at [147, 244] on button "<" at bounding box center [149, 242] width 20 height 20
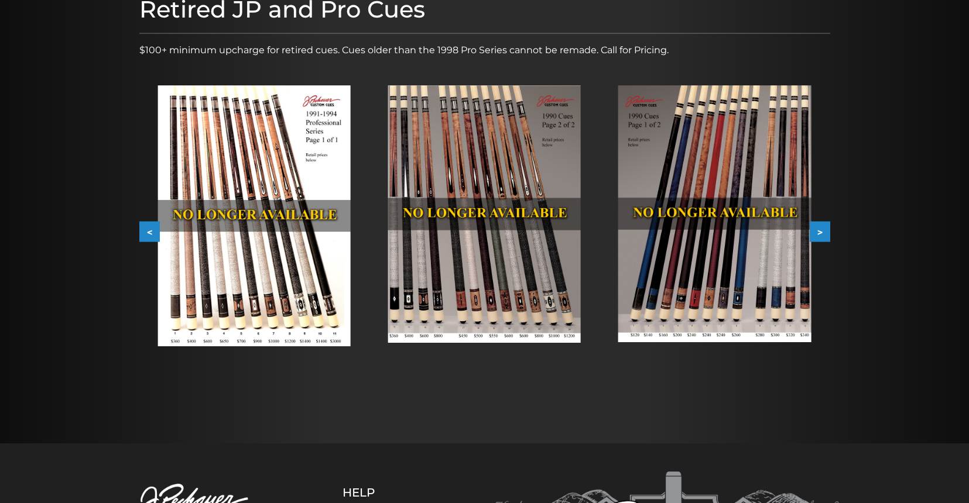
scroll to position [0, 0]
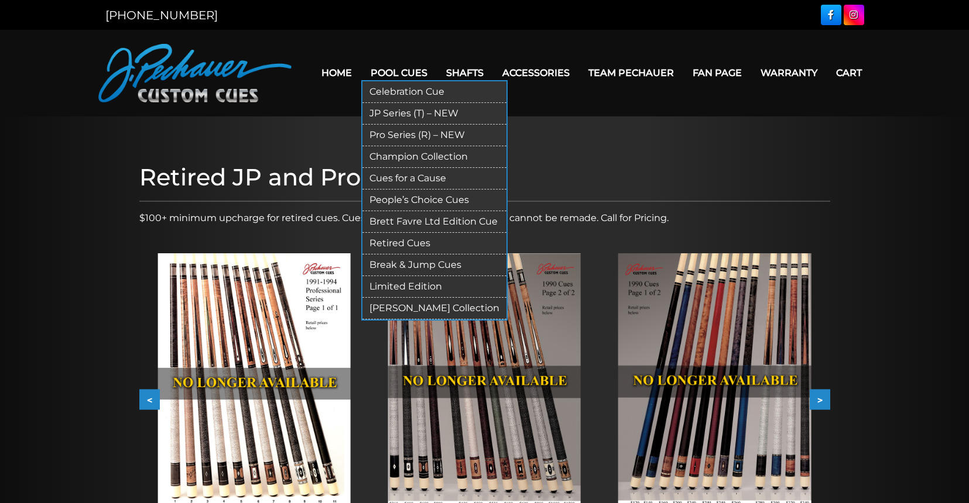
click at [414, 75] on link "Pool Cues" at bounding box center [398, 73] width 75 height 30
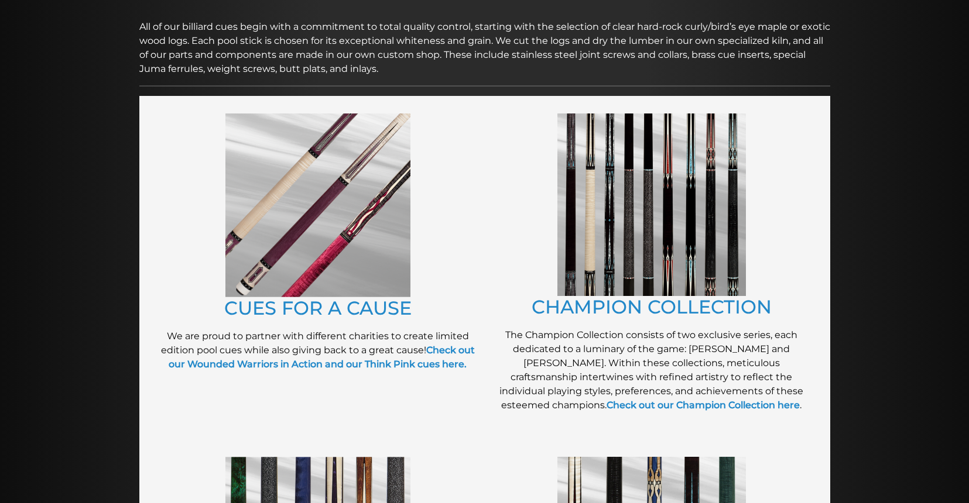
scroll to position [203, 0]
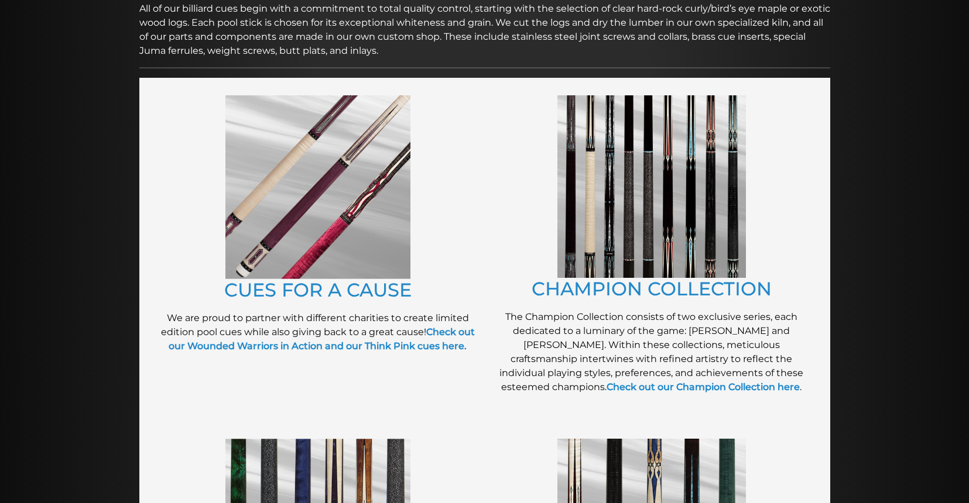
click at [664, 255] on img at bounding box center [651, 186] width 188 height 183
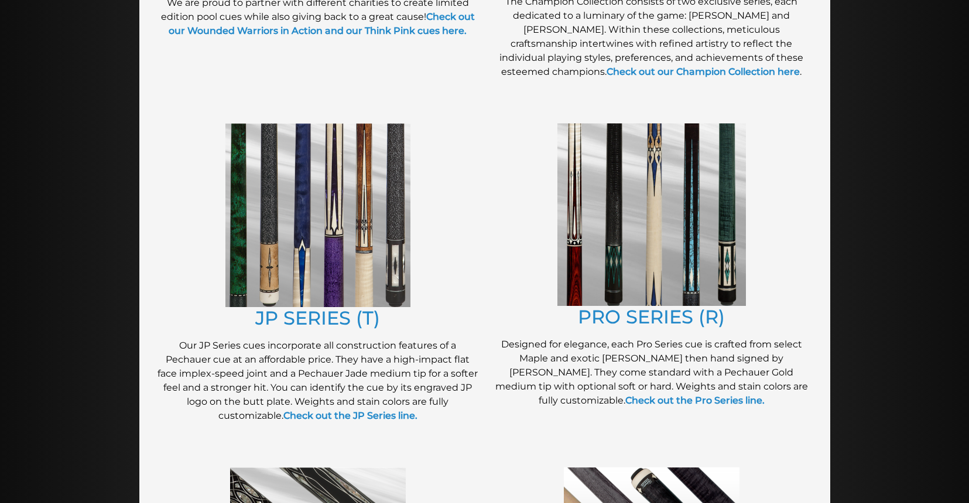
scroll to position [522, 0]
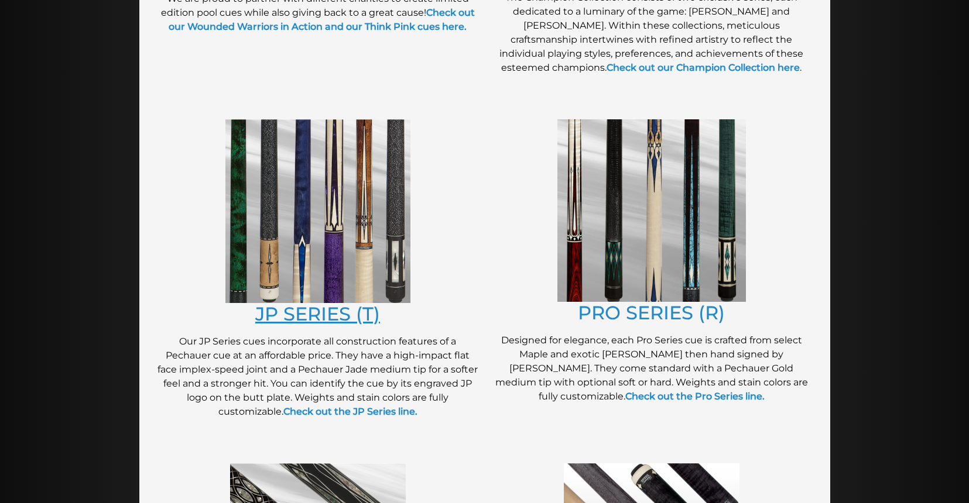
click at [352, 317] on link "JP SERIES (T)" at bounding box center [317, 314] width 125 height 23
click at [669, 306] on link "PRO SERIES (R)" at bounding box center [651, 312] width 147 height 23
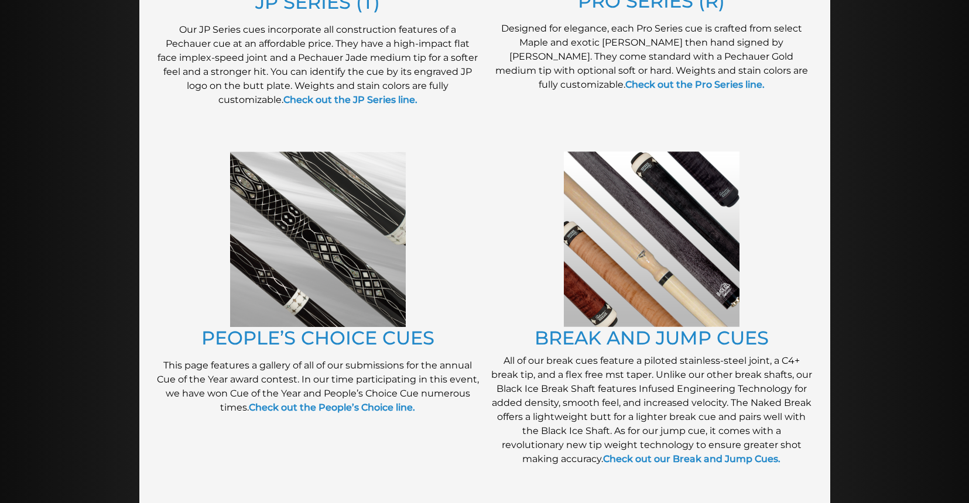
scroll to position [837, 0]
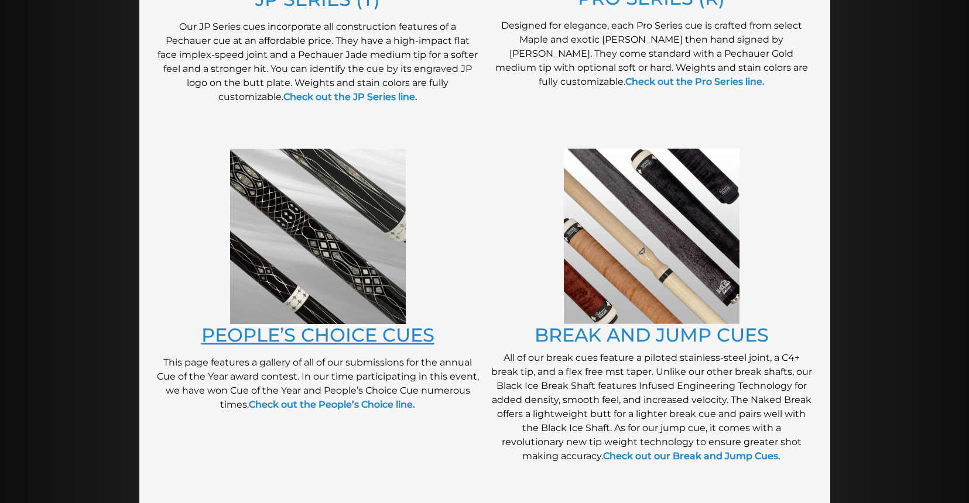
click at [372, 337] on link "PEOPLE’S CHOICE CUES" at bounding box center [317, 335] width 233 height 23
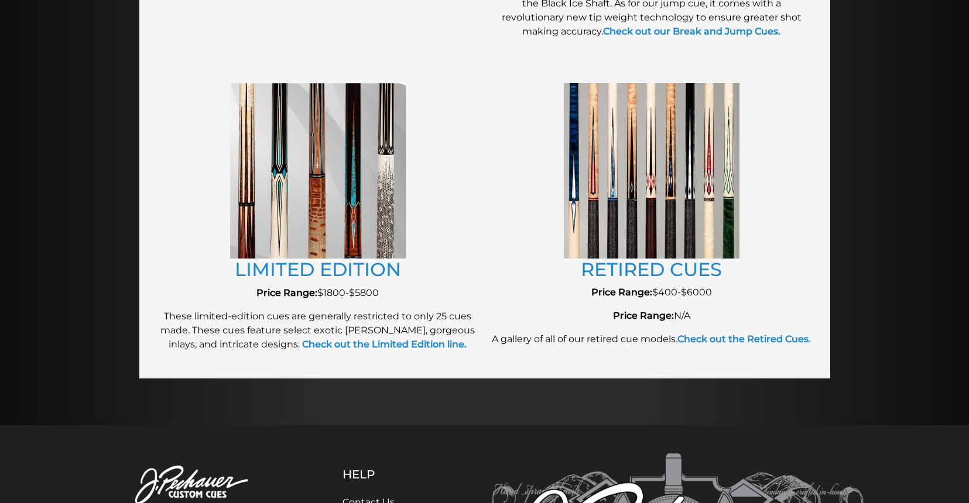
scroll to position [1259, 0]
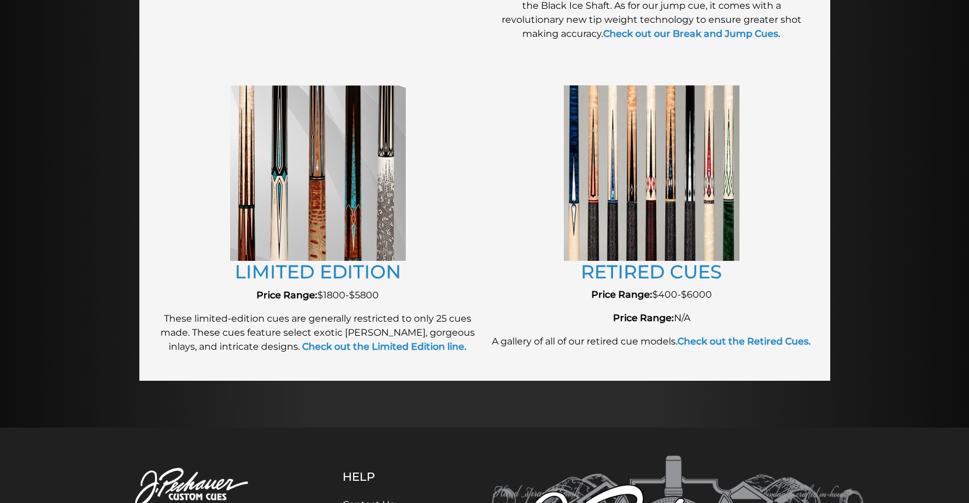
click at [327, 256] on img at bounding box center [318, 173] width 176 height 176
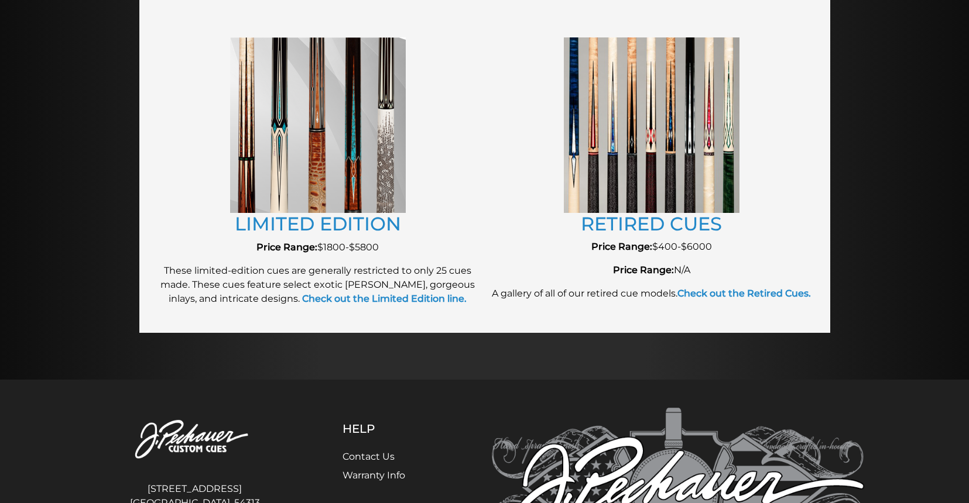
scroll to position [1309, 0]
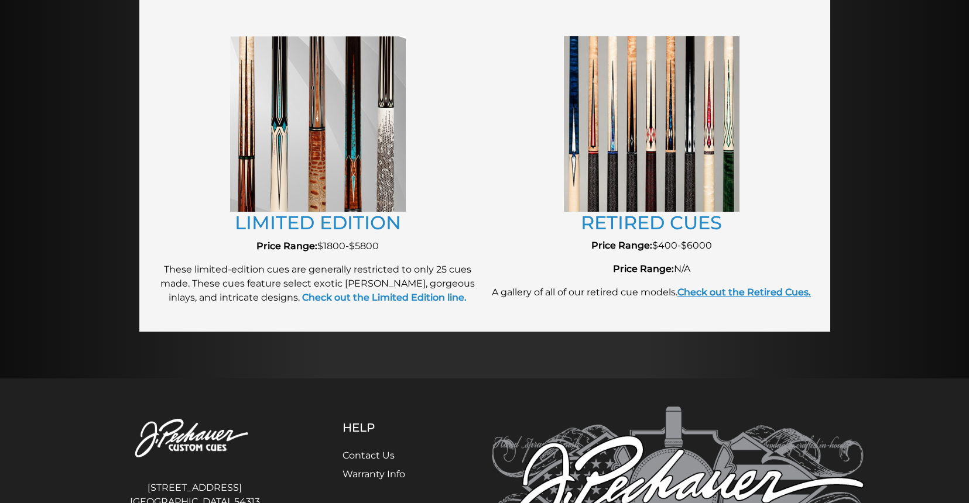
click at [736, 291] on strong "Check out the Retired Cues." at bounding box center [743, 292] width 133 height 11
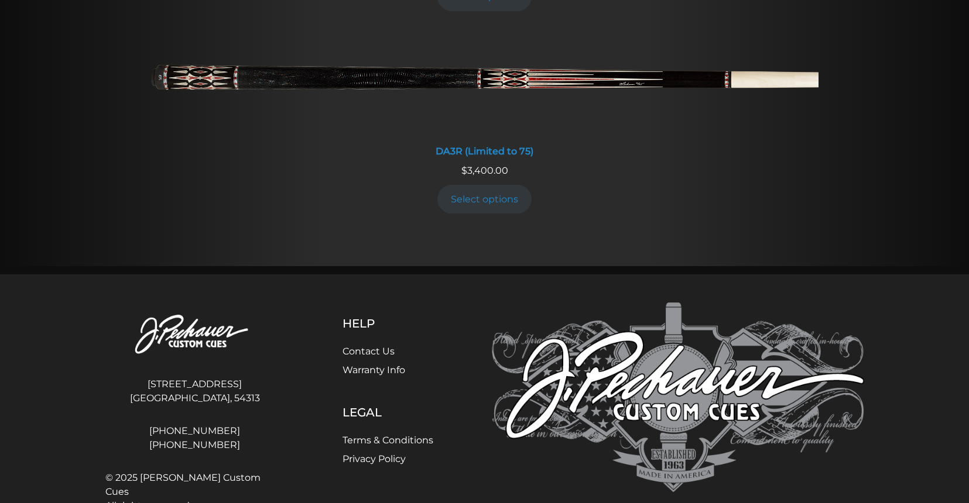
scroll to position [2357, 0]
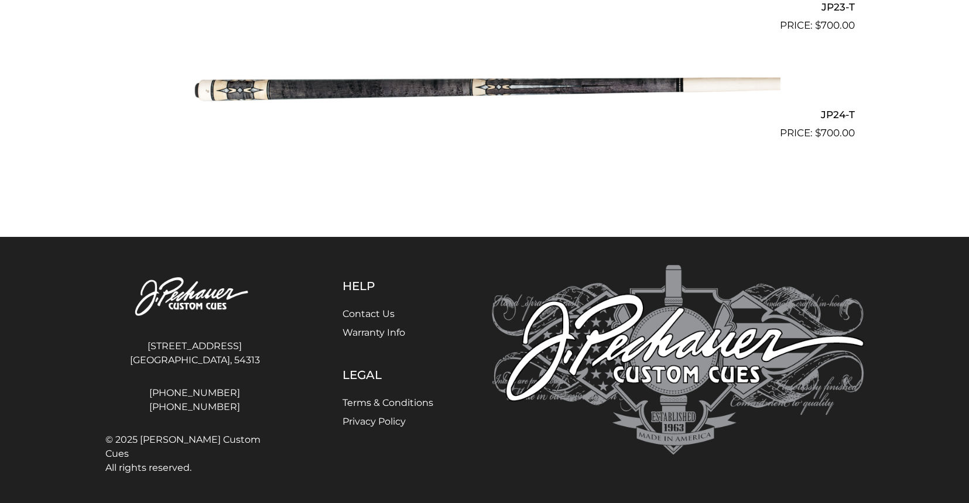
scroll to position [2633, 0]
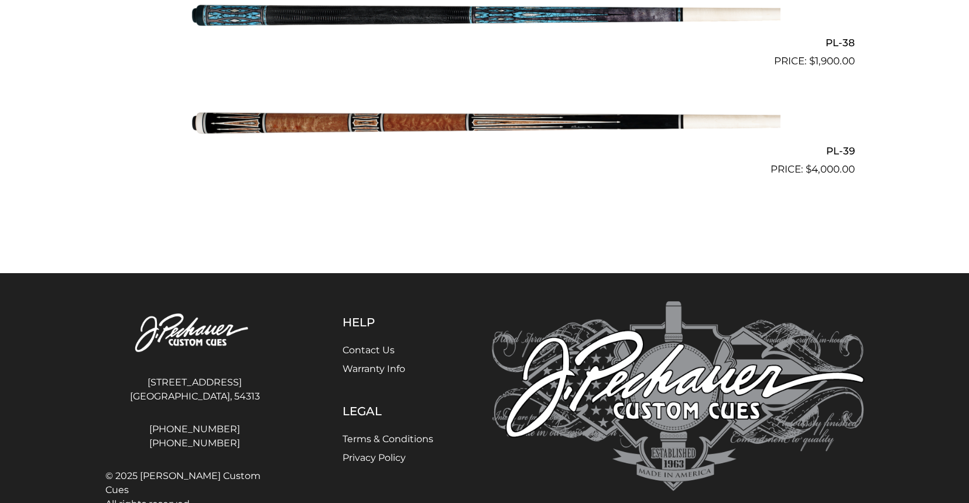
scroll to position [3435, 0]
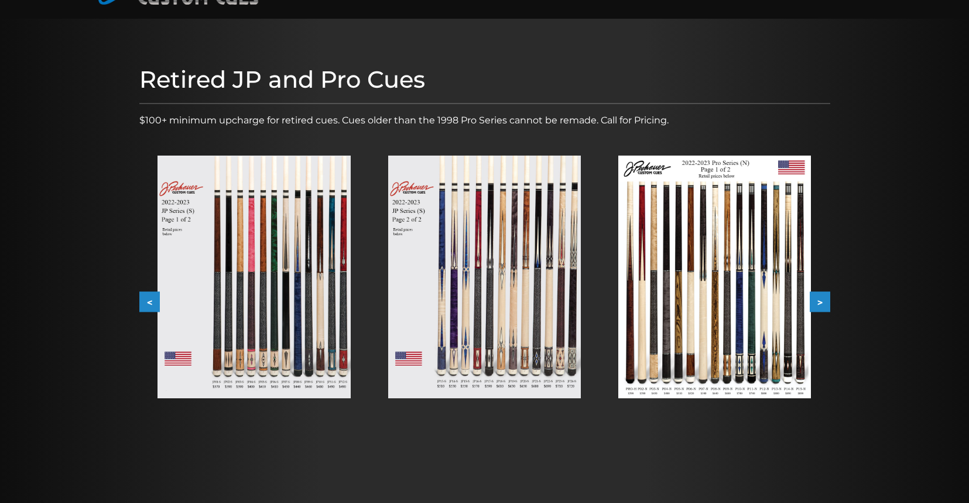
scroll to position [99, 0]
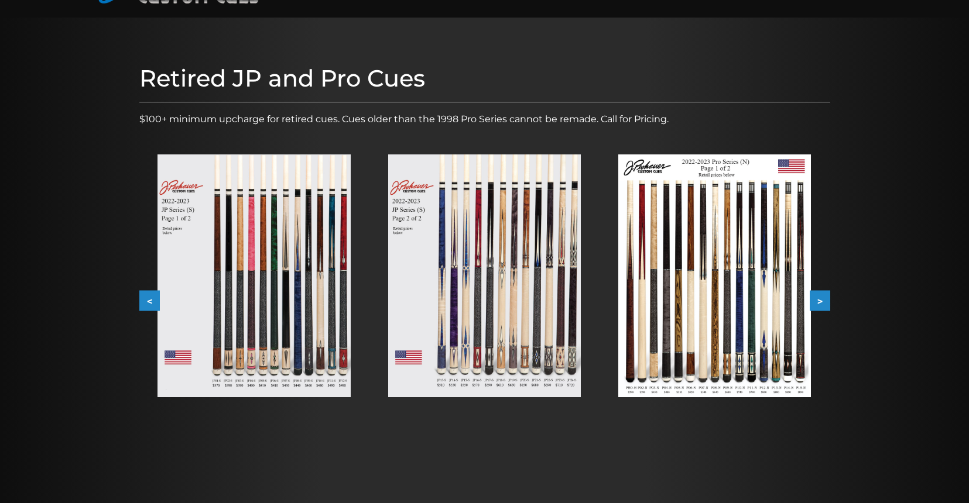
click at [822, 303] on button ">" at bounding box center [819, 301] width 20 height 20
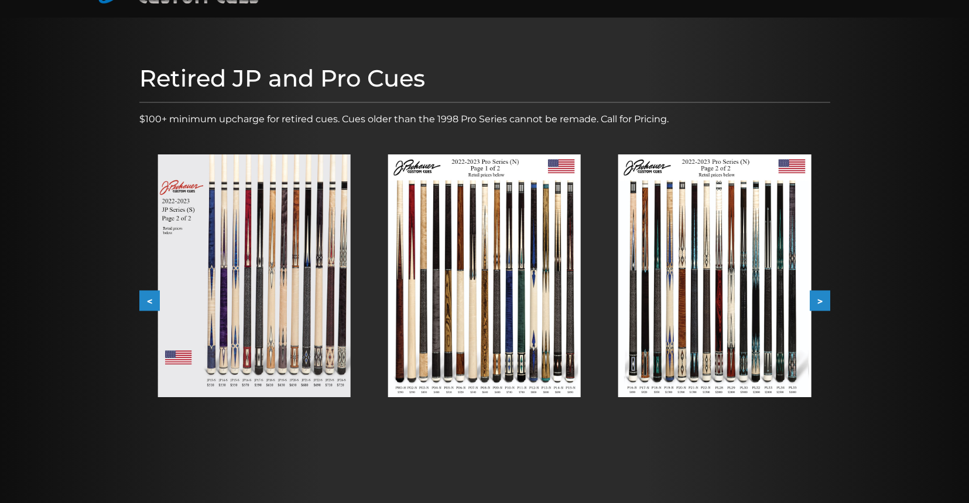
click at [822, 303] on button ">" at bounding box center [819, 301] width 20 height 20
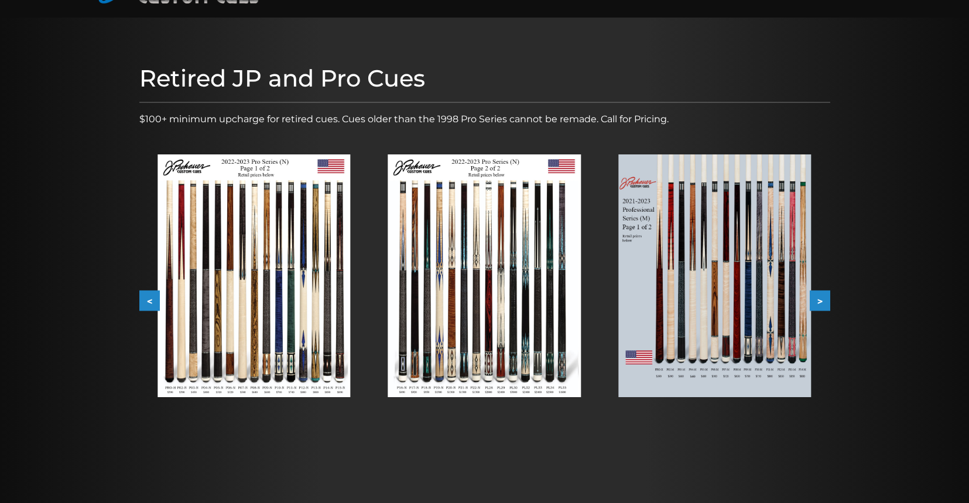
click at [822, 303] on button ">" at bounding box center [819, 301] width 20 height 20
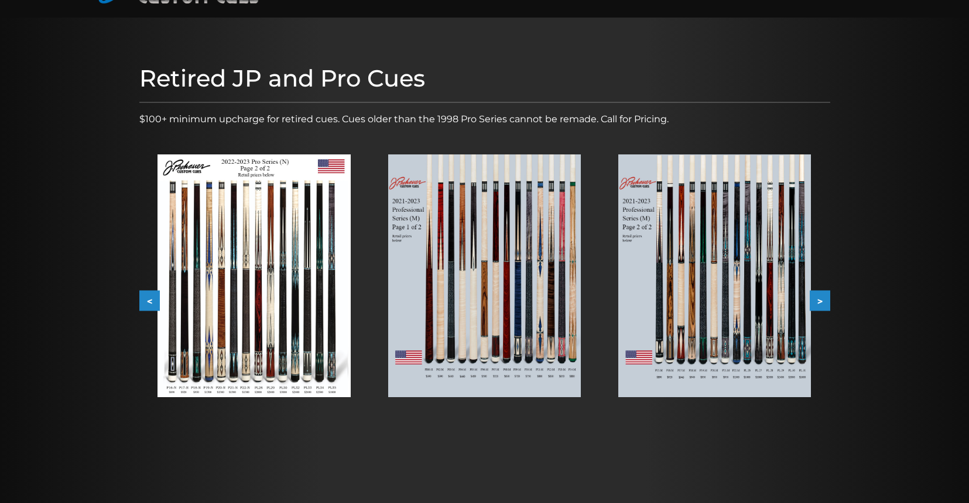
click at [822, 303] on button ">" at bounding box center [819, 301] width 20 height 20
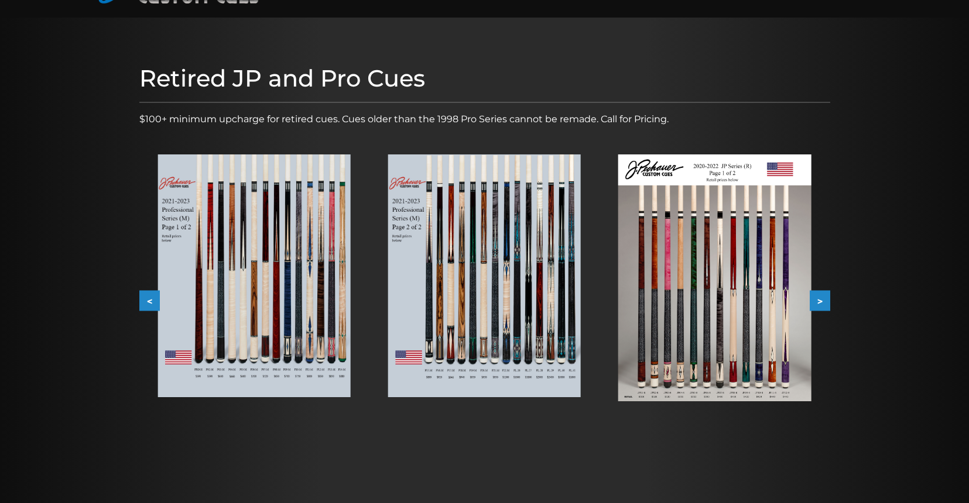
click at [822, 303] on button ">" at bounding box center [819, 301] width 20 height 20
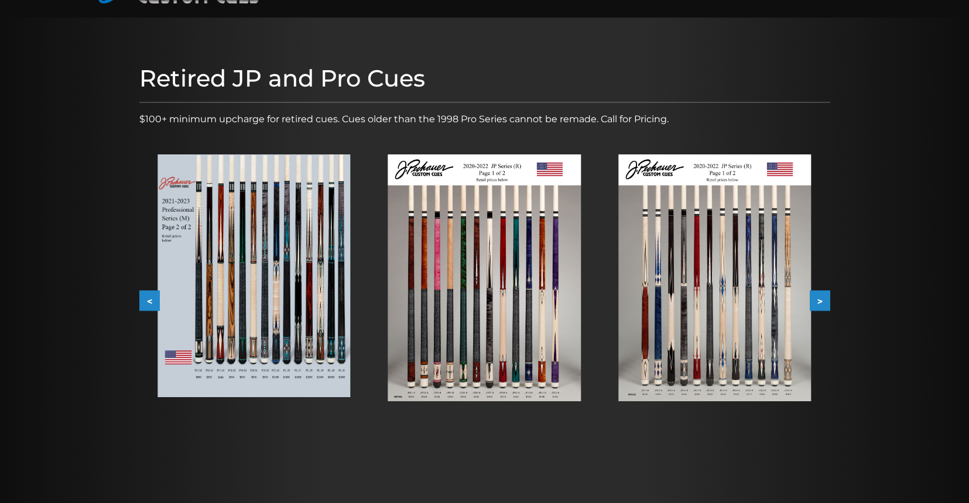
click at [822, 303] on button ">" at bounding box center [819, 301] width 20 height 20
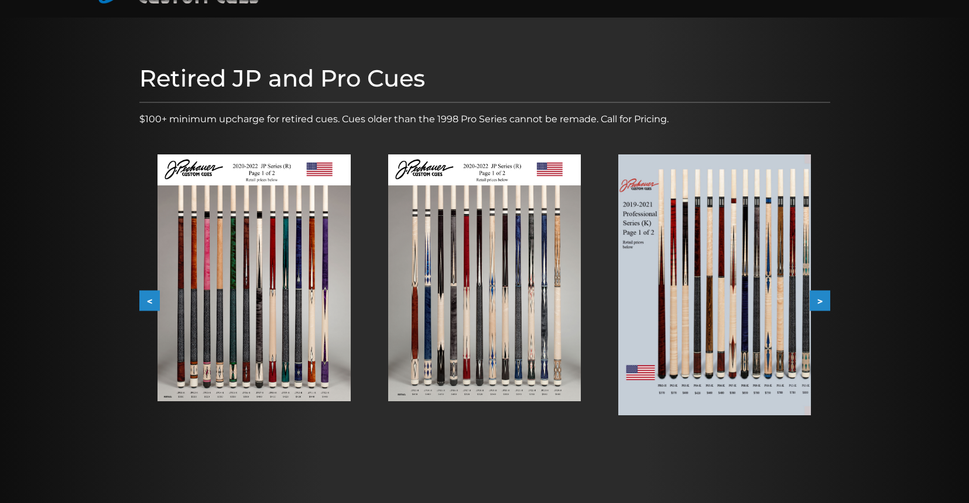
click at [700, 261] on img at bounding box center [714, 285] width 193 height 261
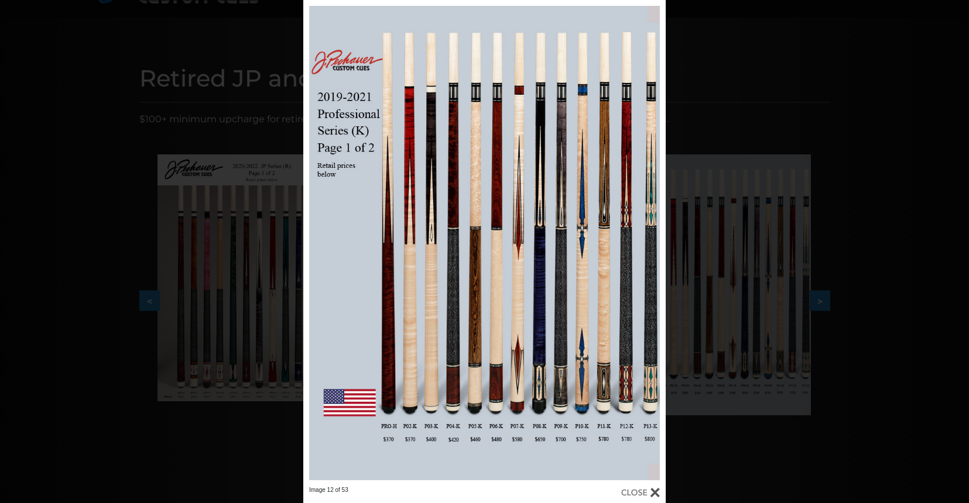
click at [796, 102] on div "Image 12 of 53" at bounding box center [484, 251] width 969 height 503
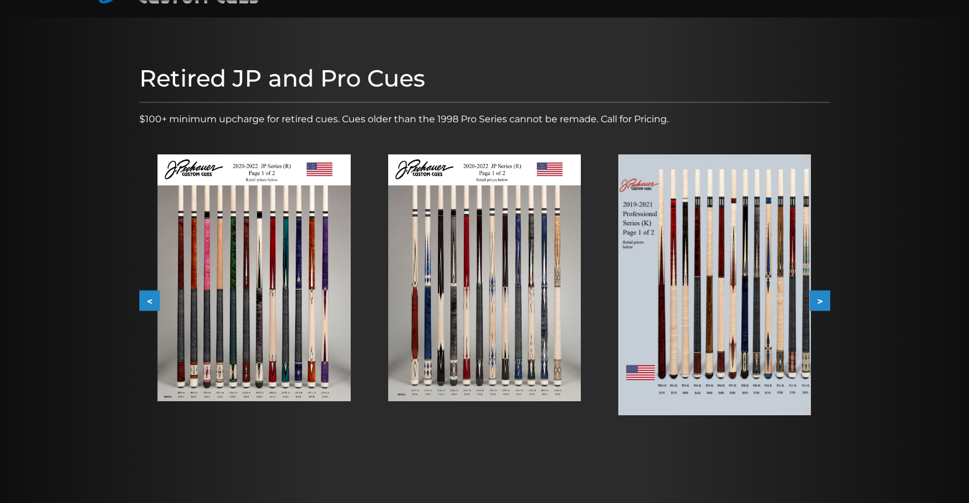
click at [820, 298] on button ">" at bounding box center [819, 301] width 20 height 20
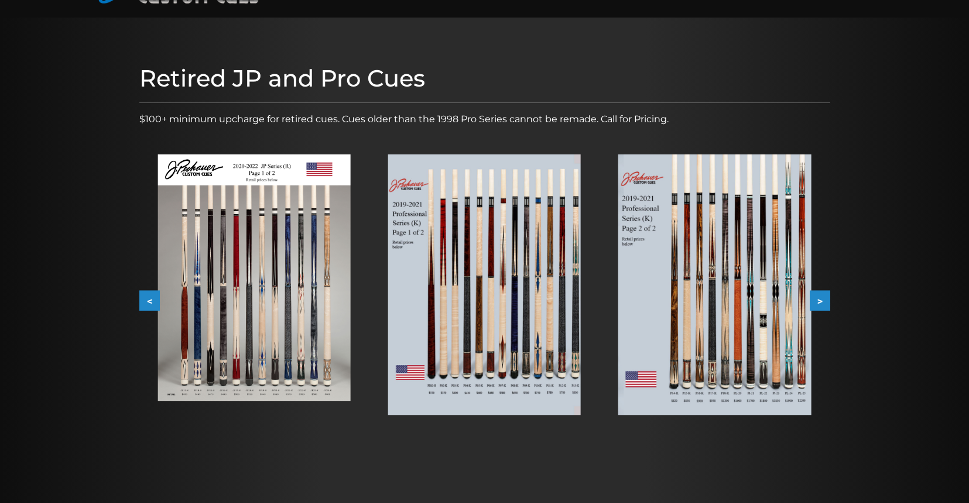
click at [820, 298] on button ">" at bounding box center [819, 301] width 20 height 20
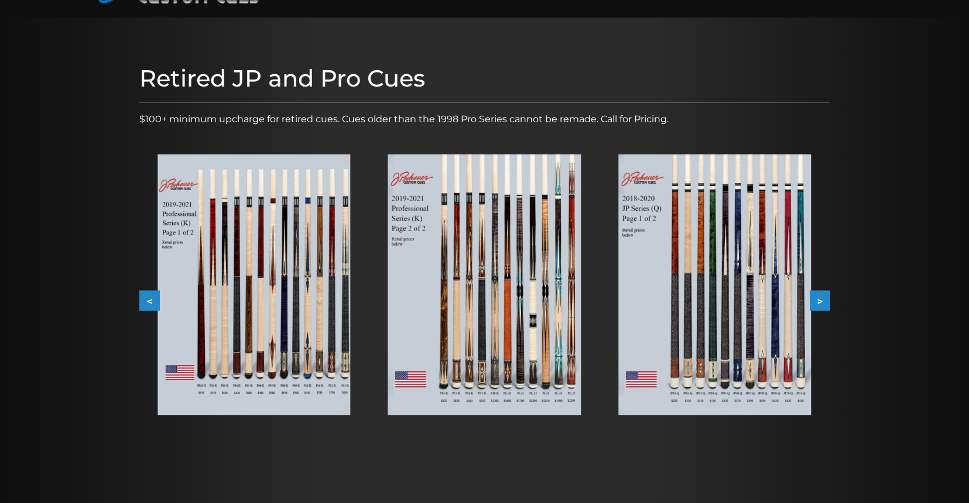
click at [820, 298] on button ">" at bounding box center [819, 301] width 20 height 20
